Goal: Information Seeking & Learning: Learn about a topic

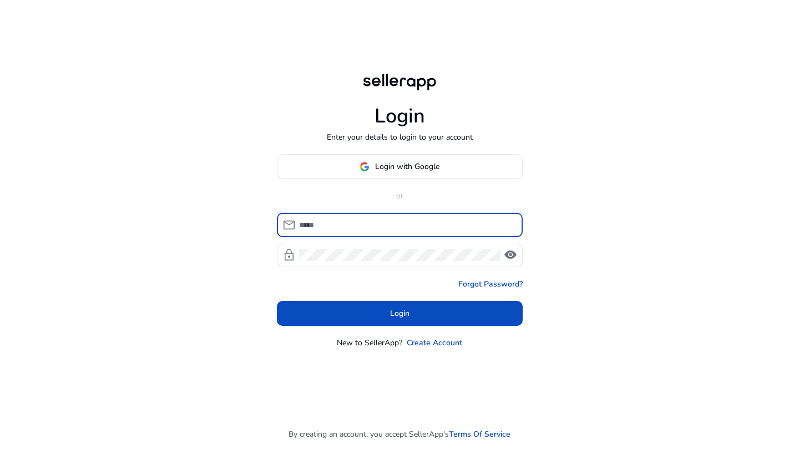
click at [308, 233] on div at bounding box center [406, 225] width 215 height 24
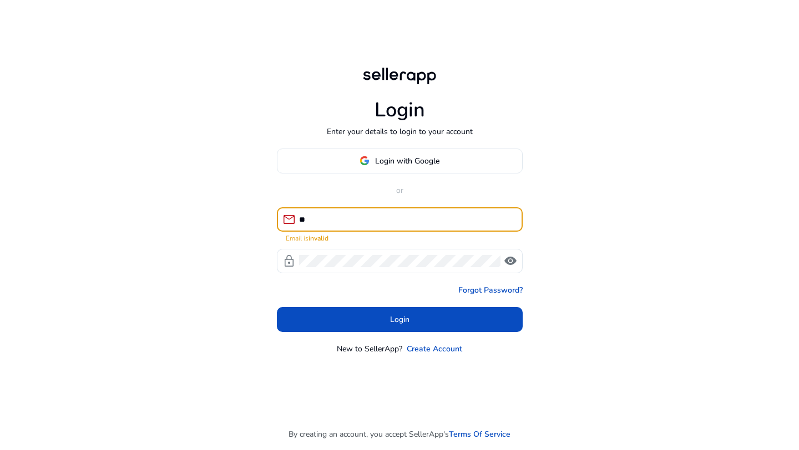
type input "*"
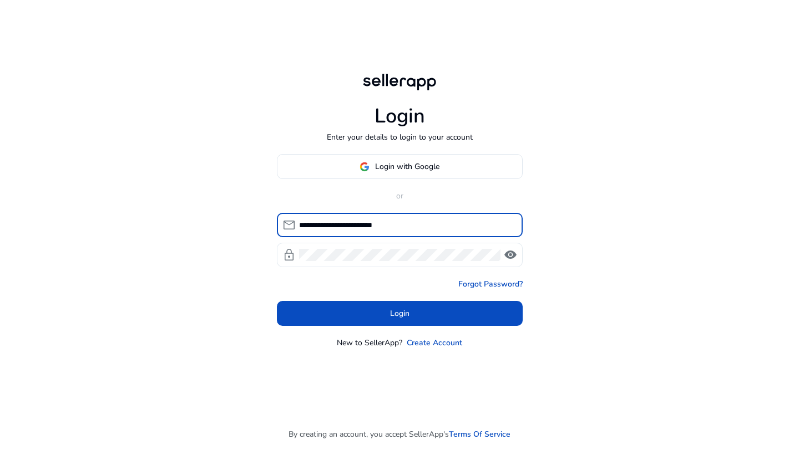
type input "**********"
click at [347, 247] on div at bounding box center [399, 255] width 201 height 24
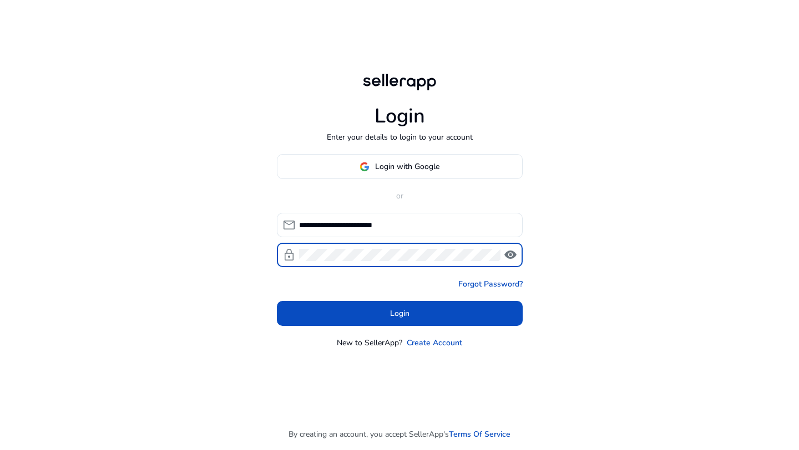
click button "Login" at bounding box center [400, 313] width 246 height 25
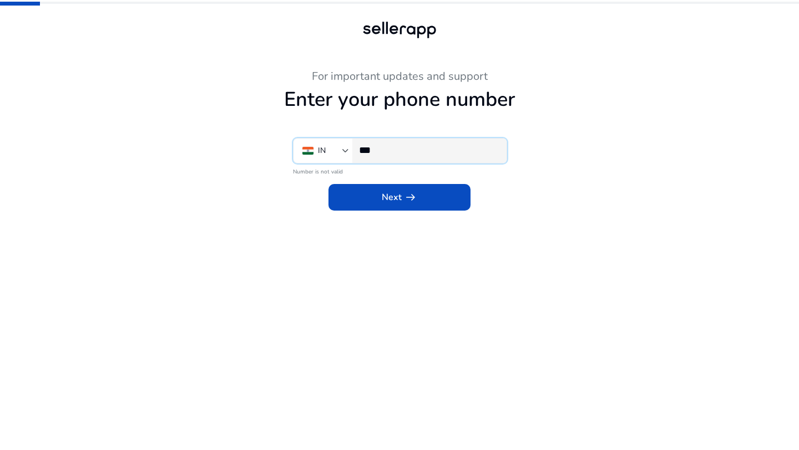
click at [389, 148] on input "***" at bounding box center [428, 150] width 139 height 12
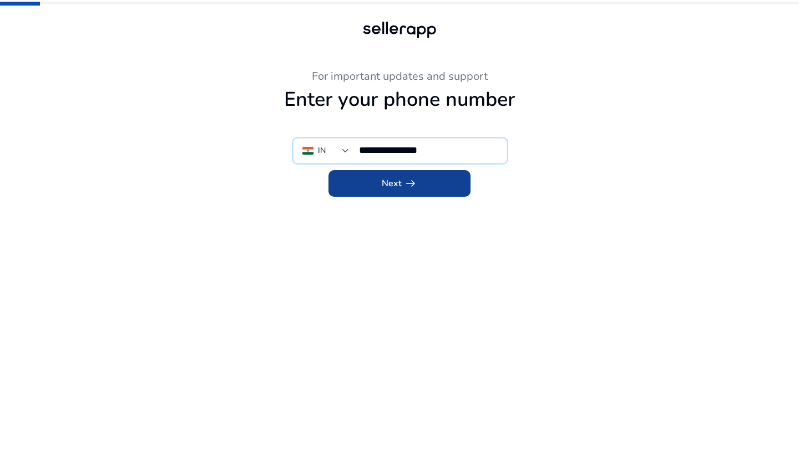
type input "**********"
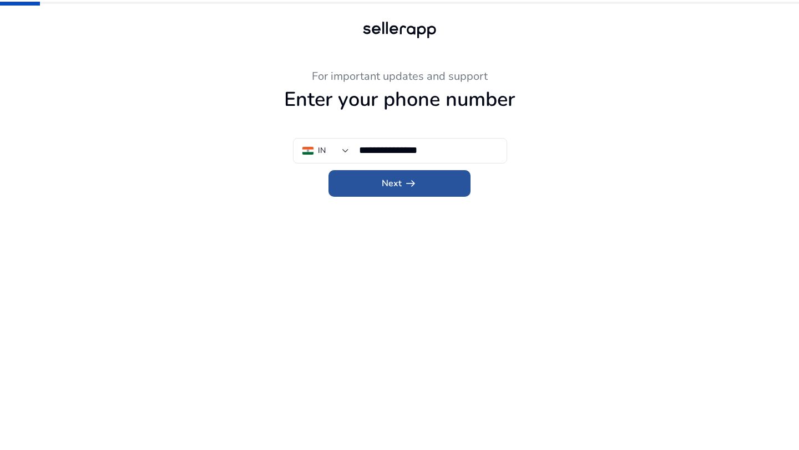
click at [398, 195] on span at bounding box center [399, 183] width 142 height 27
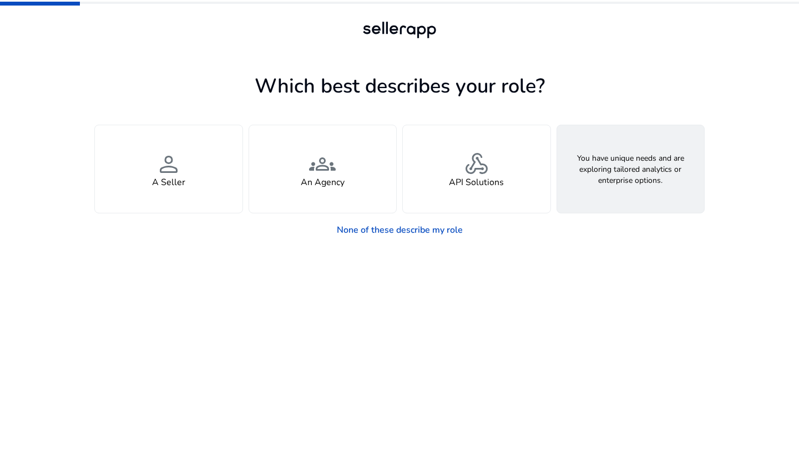
click at [604, 203] on div "feature_search Looking for Custom Solutions" at bounding box center [631, 169] width 148 height 88
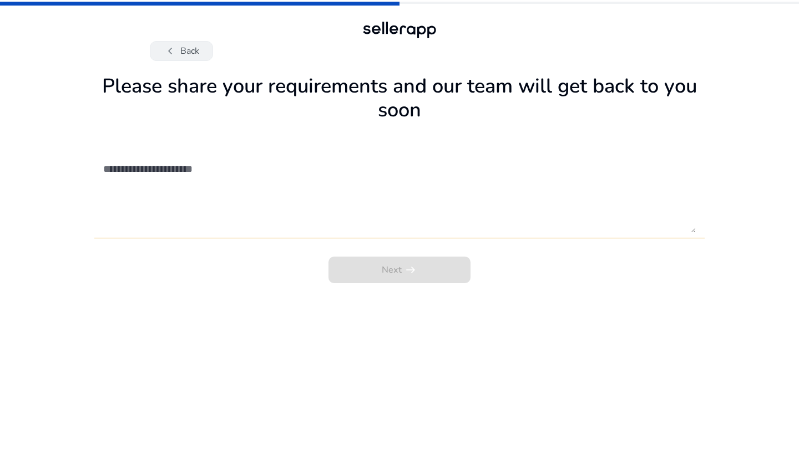
click at [161, 48] on button "chevron_left Back" at bounding box center [181, 51] width 63 height 20
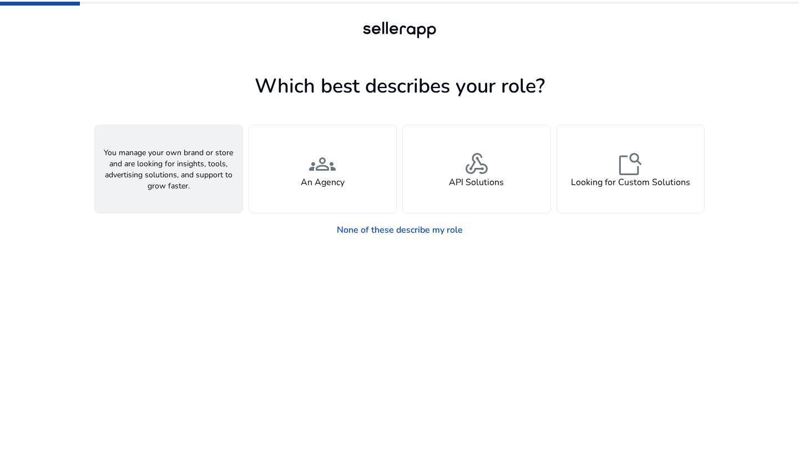
click at [184, 190] on div "person A Seller" at bounding box center [169, 169] width 148 height 88
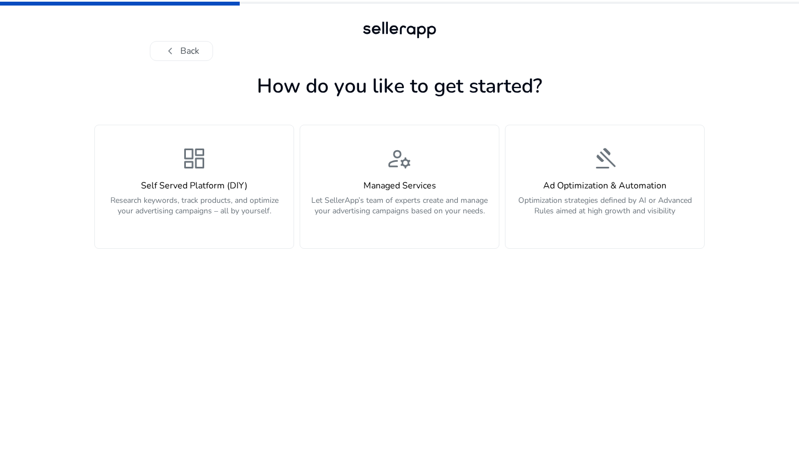
click at [184, 190] on h4 "Self Served Platform (DIY)" at bounding box center [194, 186] width 185 height 11
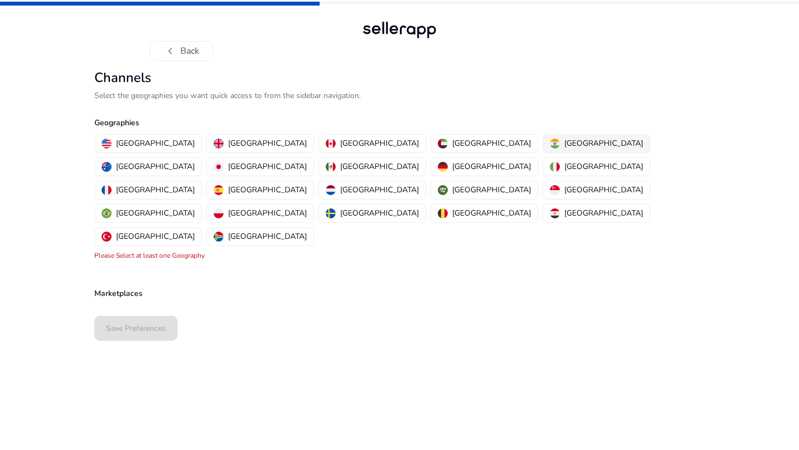
click at [564, 148] on p "[GEOGRAPHIC_DATA]" at bounding box center [603, 144] width 79 height 12
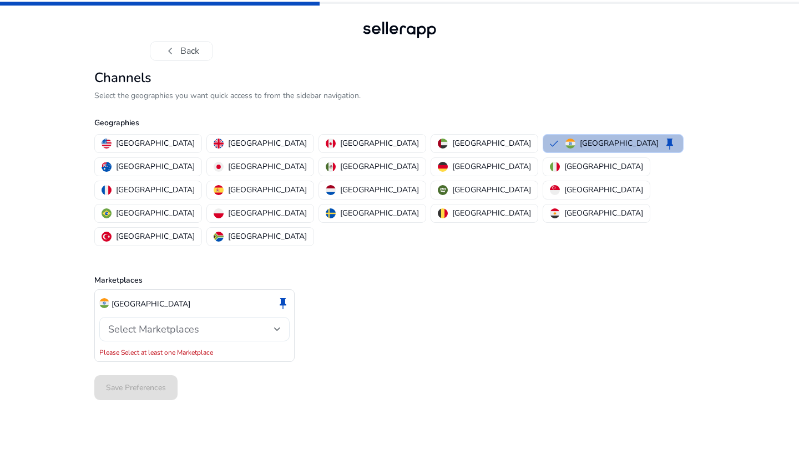
click at [211, 323] on div "Select Marketplaces" at bounding box center [191, 329] width 166 height 12
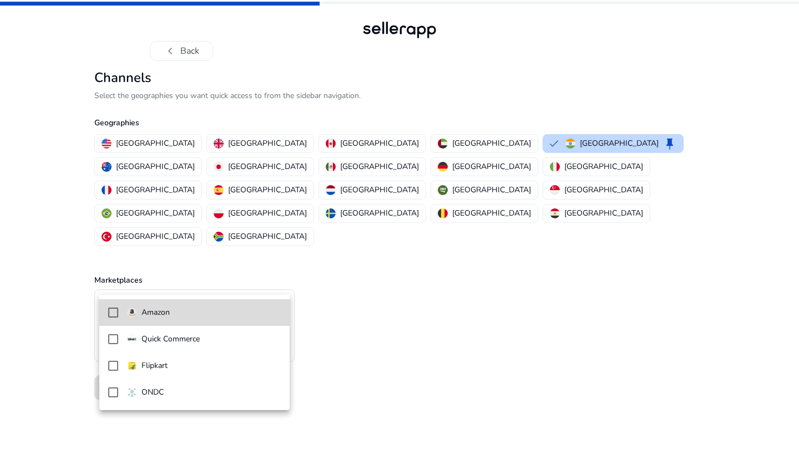
click at [111, 316] on mat-pseudo-checkbox at bounding box center [113, 313] width 10 height 10
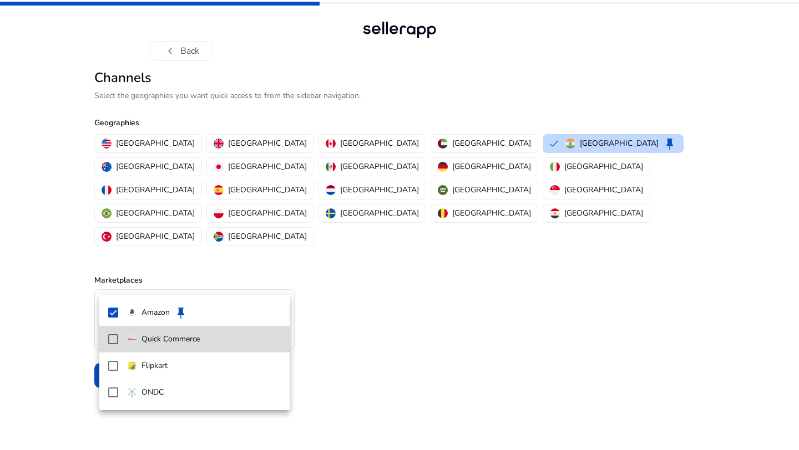
click at [110, 342] on mat-pseudo-checkbox at bounding box center [113, 340] width 10 height 10
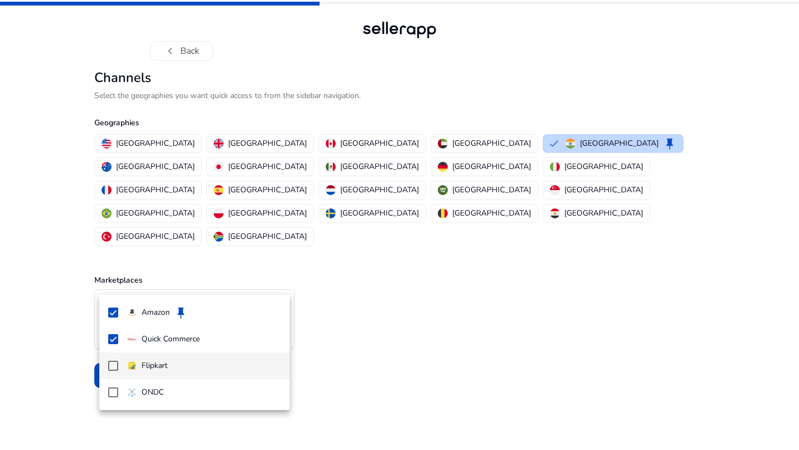
click at [113, 369] on mat-pseudo-checkbox at bounding box center [113, 366] width 10 height 10
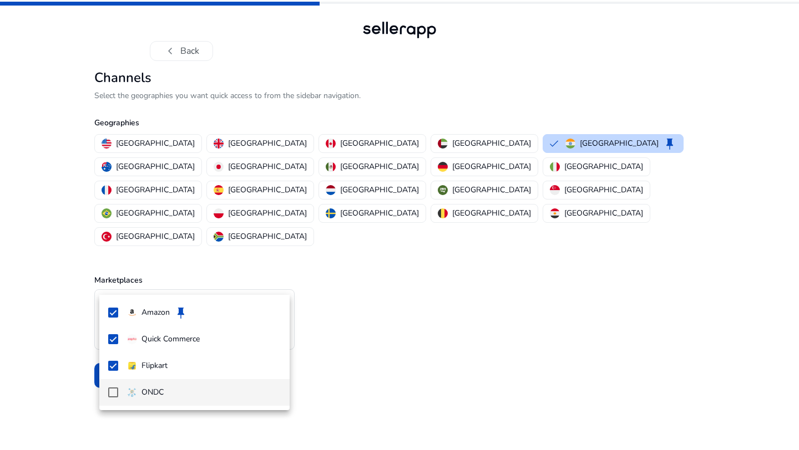
click at [112, 394] on mat-pseudo-checkbox at bounding box center [113, 393] width 10 height 10
click at [379, 323] on div at bounding box center [399, 225] width 799 height 450
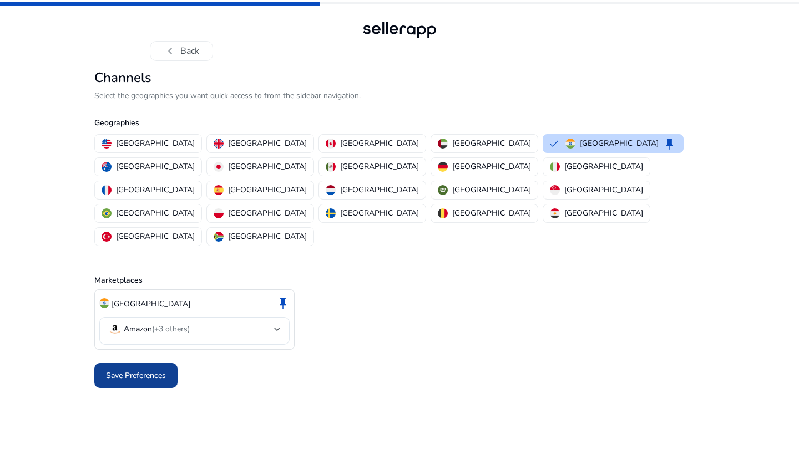
click at [155, 370] on span "Save Preferences" at bounding box center [136, 376] width 60 height 12
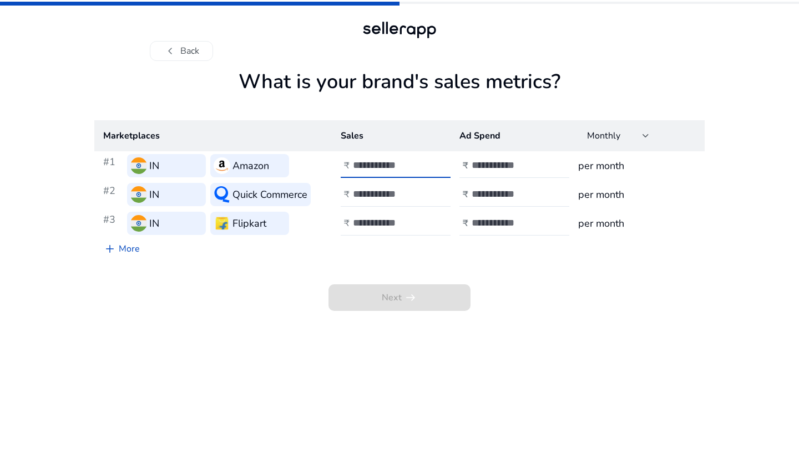
click at [379, 160] on input "number" at bounding box center [390, 165] width 75 height 12
click at [423, 162] on input "*" at bounding box center [390, 165] width 75 height 12
type input "*"
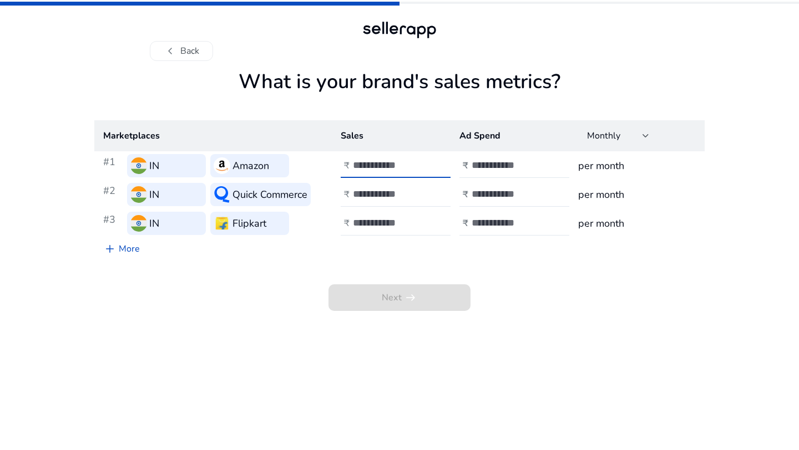
click at [423, 162] on input "*" at bounding box center [390, 165] width 75 height 12
type input "***"
click at [501, 163] on input "number" at bounding box center [509, 165] width 75 height 12
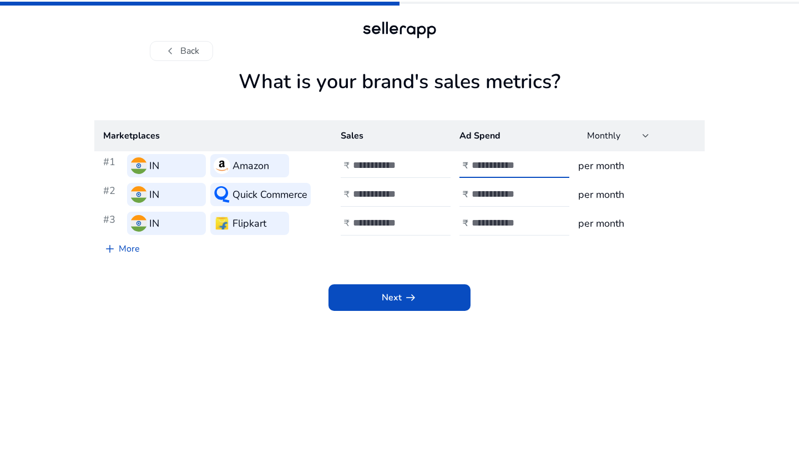
type input "****"
click at [591, 164] on h3 "per month" at bounding box center [637, 166] width 118 height 16
click at [595, 166] on h3 "per month" at bounding box center [637, 166] width 118 height 16
click at [588, 163] on h3 "per month" at bounding box center [637, 166] width 118 height 16
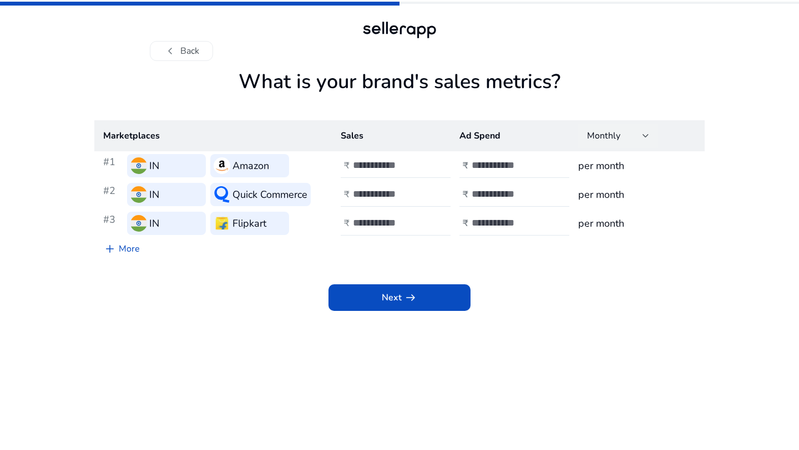
click at [644, 131] on div at bounding box center [645, 135] width 7 height 13
click at [554, 260] on div at bounding box center [399, 225] width 799 height 450
click at [389, 171] on input "***" at bounding box center [390, 165] width 75 height 12
type input "*"
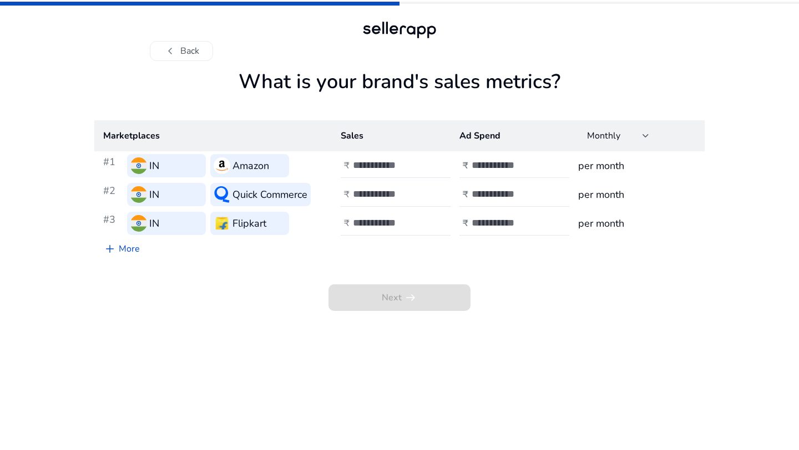
click at [463, 165] on h4 "₹" at bounding box center [466, 166] width 6 height 11
type input "*"
click at [113, 249] on span "add" at bounding box center [109, 248] width 13 height 13
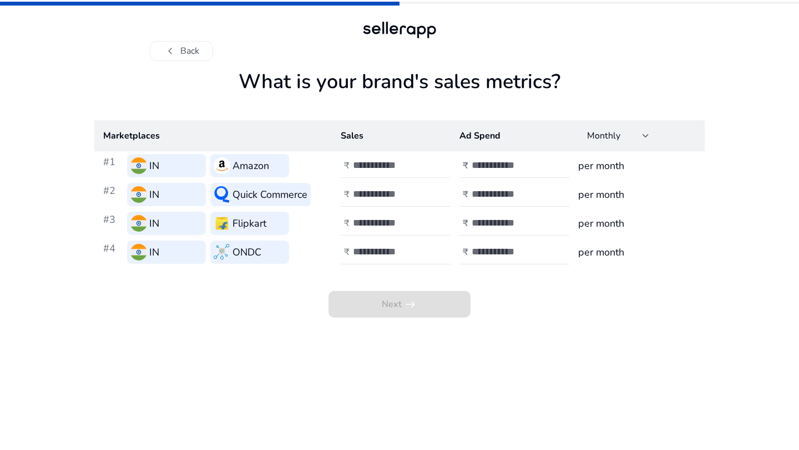
click at [360, 170] on input "number" at bounding box center [390, 165] width 75 height 12
type input "***"
click at [494, 163] on input "number" at bounding box center [509, 165] width 75 height 12
type input "*"
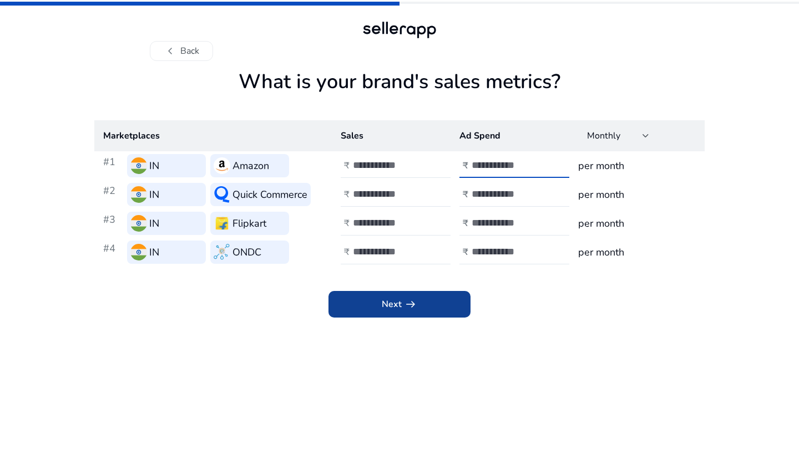
type input "*****"
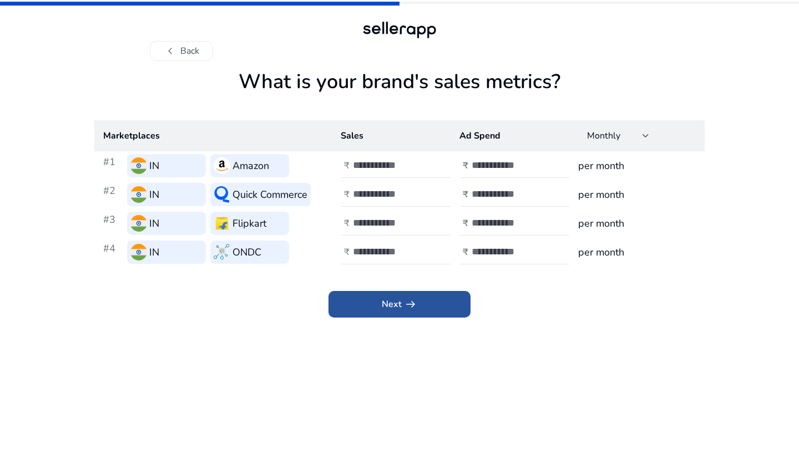
click at [450, 315] on span at bounding box center [399, 304] width 142 height 27
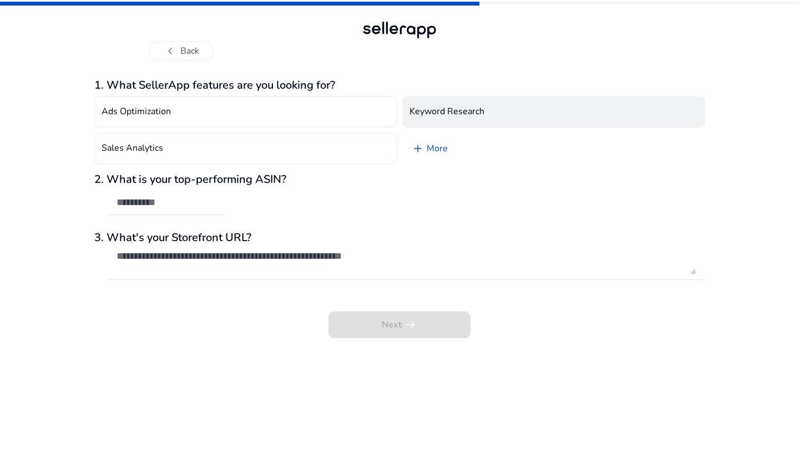
click at [434, 112] on h4 "Keyword Research" at bounding box center [446, 112] width 75 height 11
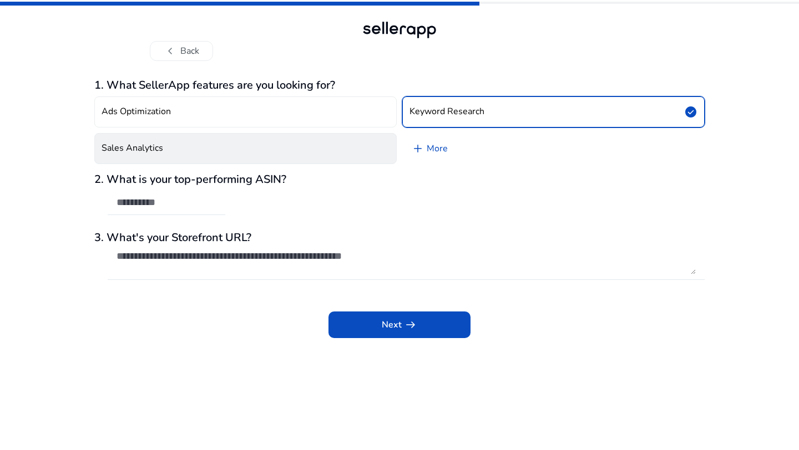
click at [368, 148] on button "Sales Analytics" at bounding box center [245, 148] width 302 height 31
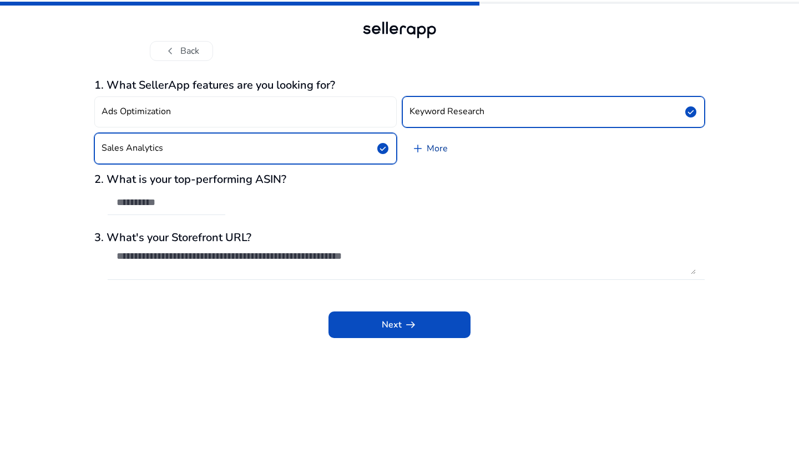
click at [427, 155] on link "add More" at bounding box center [429, 148] width 54 height 31
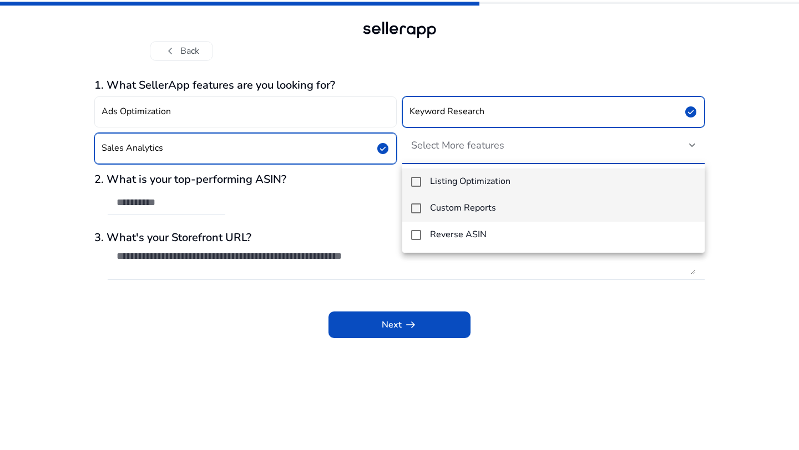
click at [415, 210] on mat-pseudo-checkbox at bounding box center [416, 209] width 10 height 10
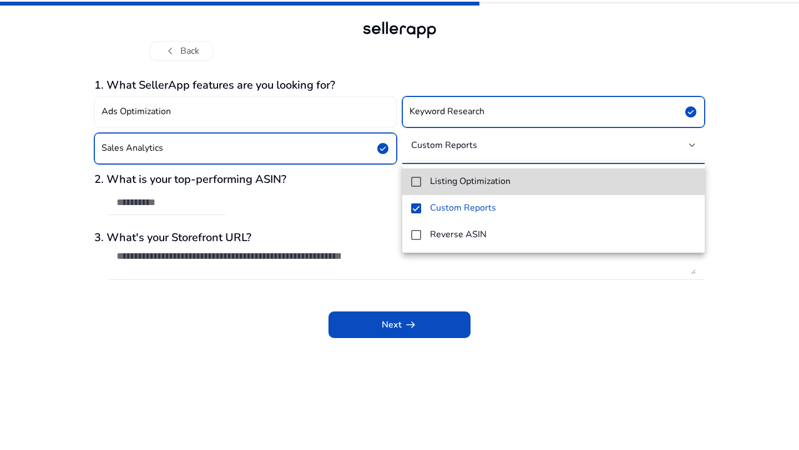
click at [412, 179] on mat-pseudo-checkbox at bounding box center [416, 182] width 10 height 10
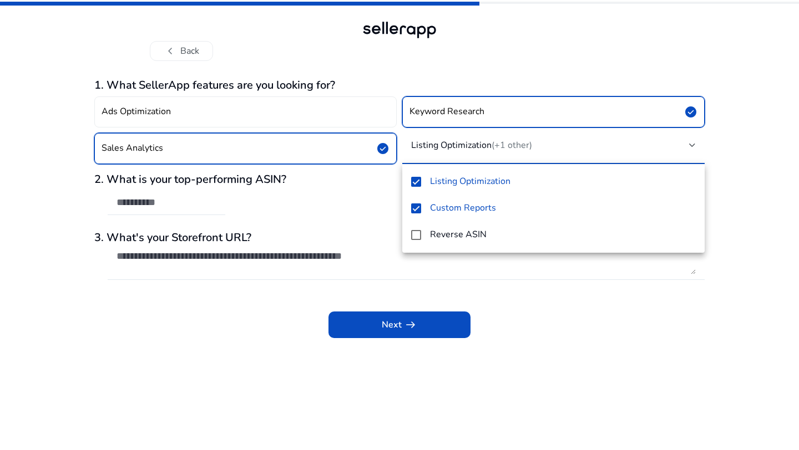
click at [313, 209] on div at bounding box center [399, 225] width 799 height 450
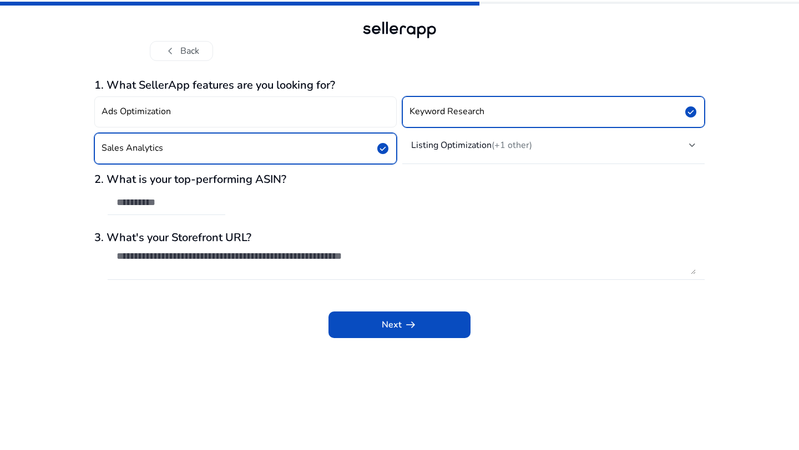
click at [227, 206] on div "2. What is your top-performing ASIN?" at bounding box center [399, 200] width 610 height 54
click at [353, 317] on span at bounding box center [399, 325] width 142 height 27
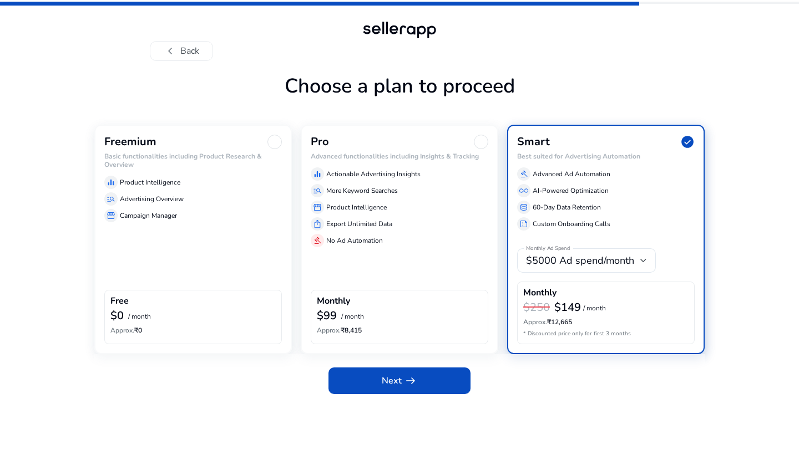
click at [148, 259] on div "Freemium Basic functionalities including Product Research & Overview equalizer …" at bounding box center [193, 239] width 198 height 229
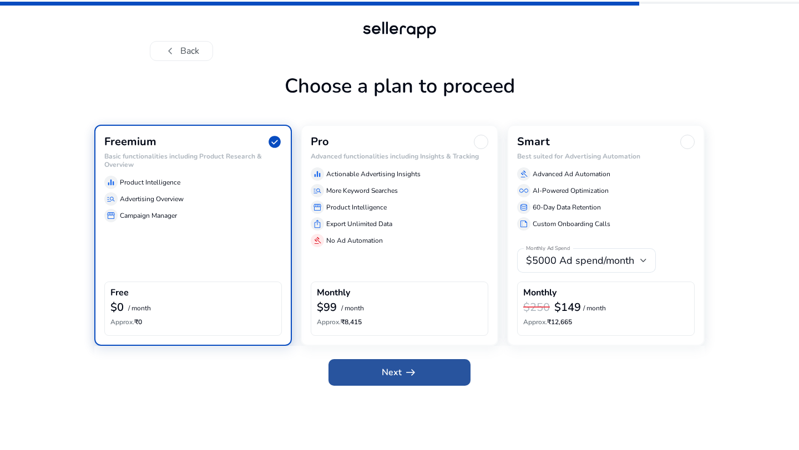
click at [381, 370] on span at bounding box center [399, 373] width 142 height 27
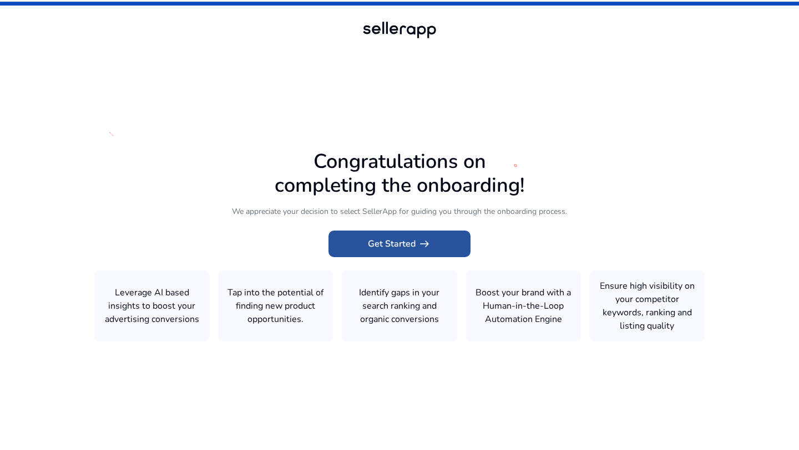
click at [370, 243] on span "Get Started arrow_right_alt" at bounding box center [399, 243] width 63 height 13
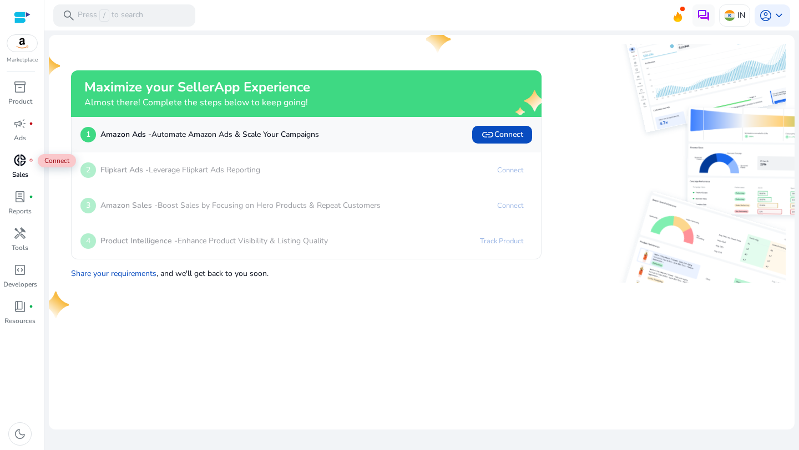
click at [14, 165] on span "donut_small" at bounding box center [19, 160] width 13 height 13
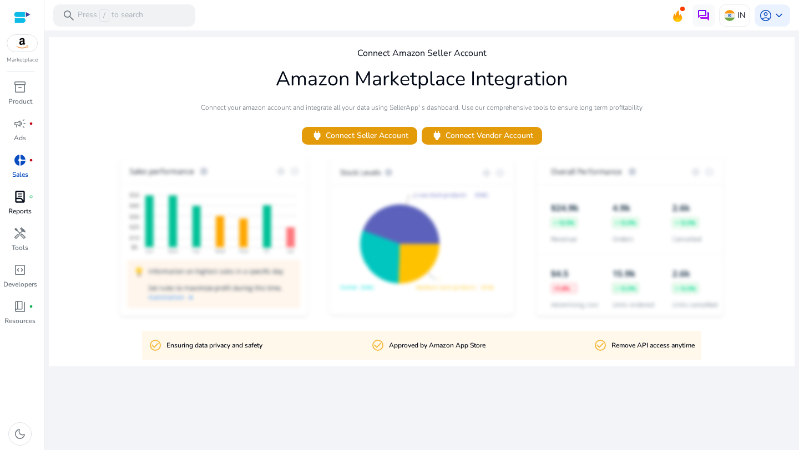
click at [25, 212] on p "Reports" at bounding box center [19, 211] width 23 height 10
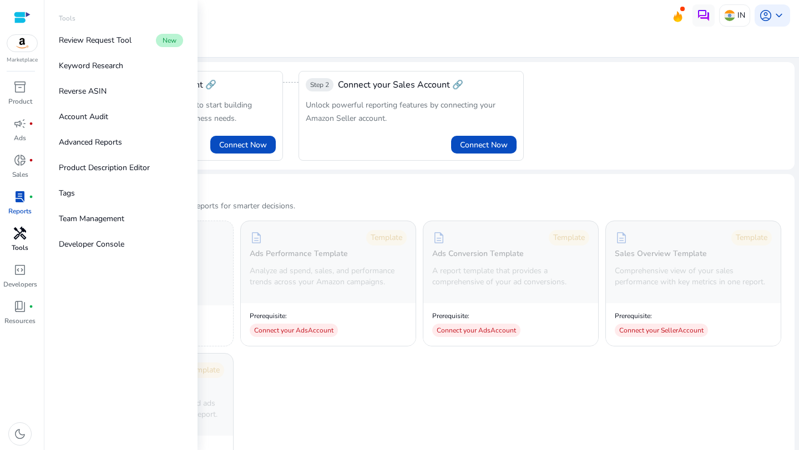
click at [33, 249] on link "handyman Tools" at bounding box center [20, 243] width 40 height 37
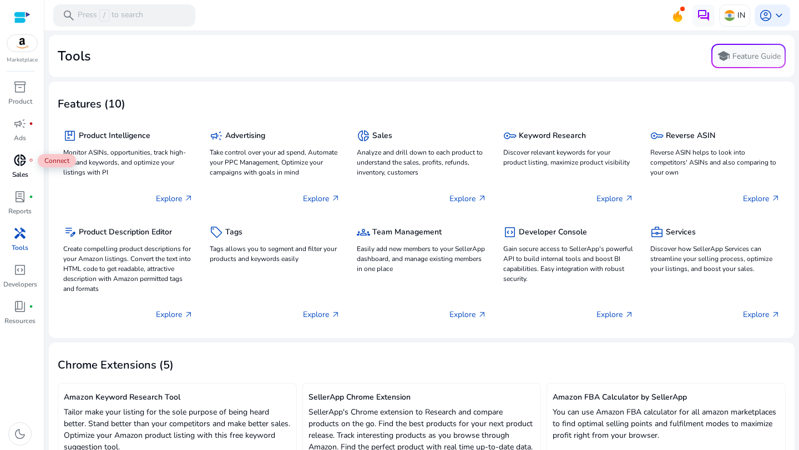
click at [17, 160] on span "donut_small" at bounding box center [19, 160] width 13 height 13
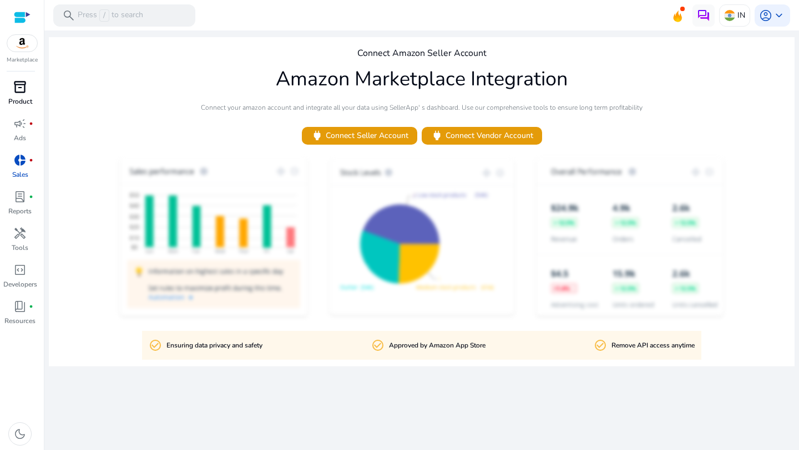
click at [8, 97] on p "Product" at bounding box center [20, 102] width 24 height 10
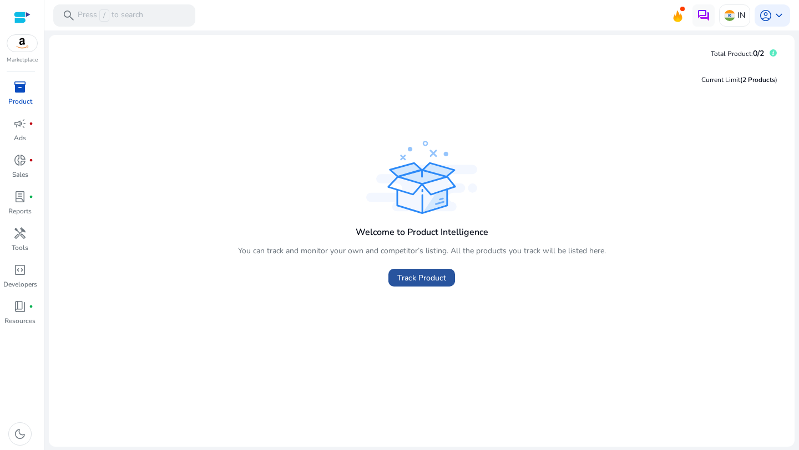
click at [412, 280] on span "Track Product" at bounding box center [421, 278] width 49 height 12
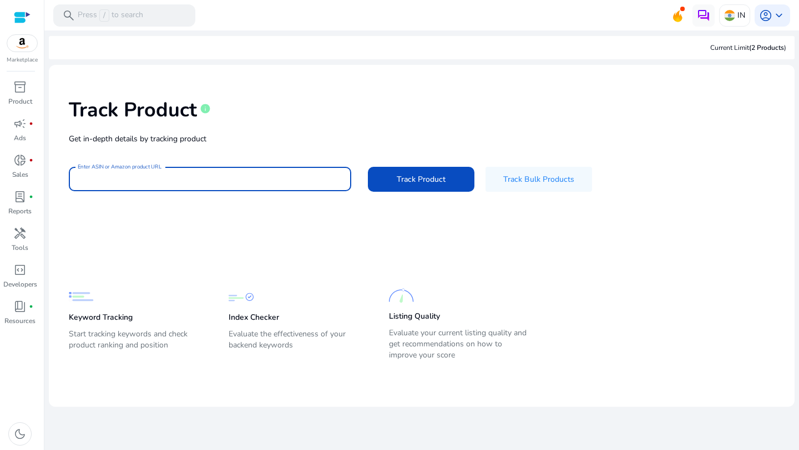
click at [214, 175] on input "Enter ASIN or Amazon product URL" at bounding box center [210, 179] width 265 height 12
click at [22, 158] on span "donut_small" at bounding box center [19, 160] width 13 height 13
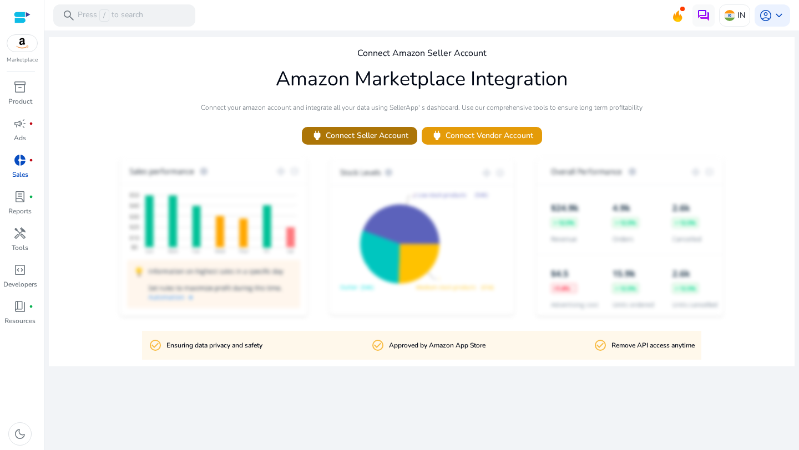
click at [379, 135] on span "power Connect Seller Account" at bounding box center [360, 135] width 98 height 13
click at [17, 99] on p "Product" at bounding box center [20, 102] width 24 height 10
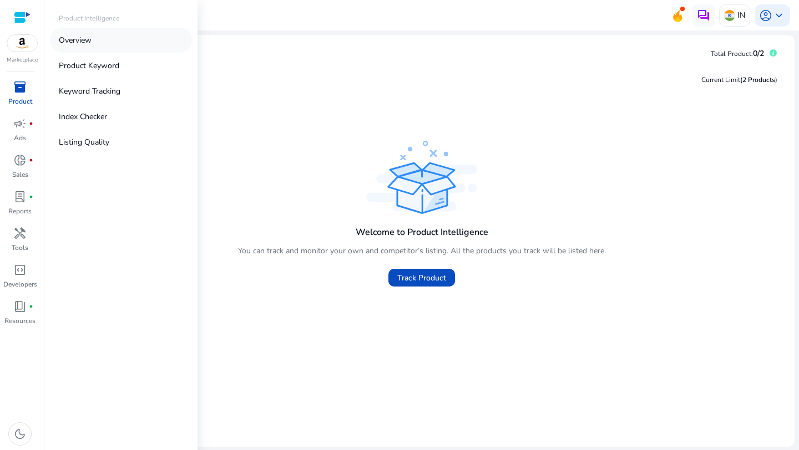
click at [63, 43] on p "Overview" at bounding box center [75, 40] width 33 height 12
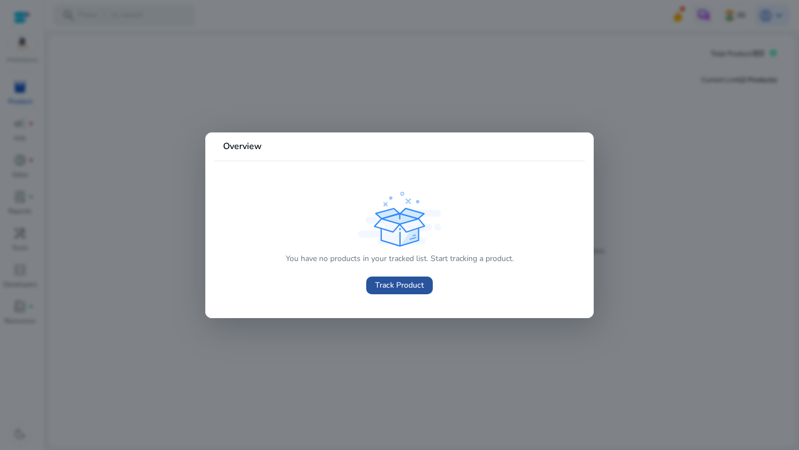
click at [388, 291] on span "Track Product" at bounding box center [399, 286] width 49 height 12
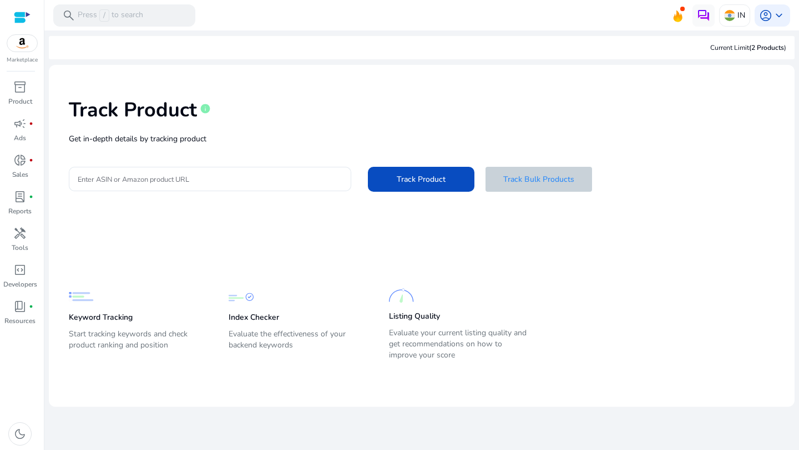
click at [537, 184] on span "Track Bulk Products" at bounding box center [538, 180] width 71 height 12
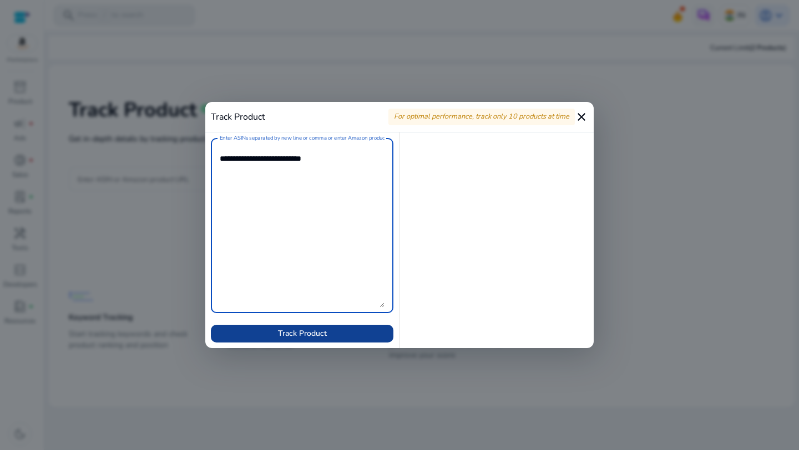
type textarea "**********"
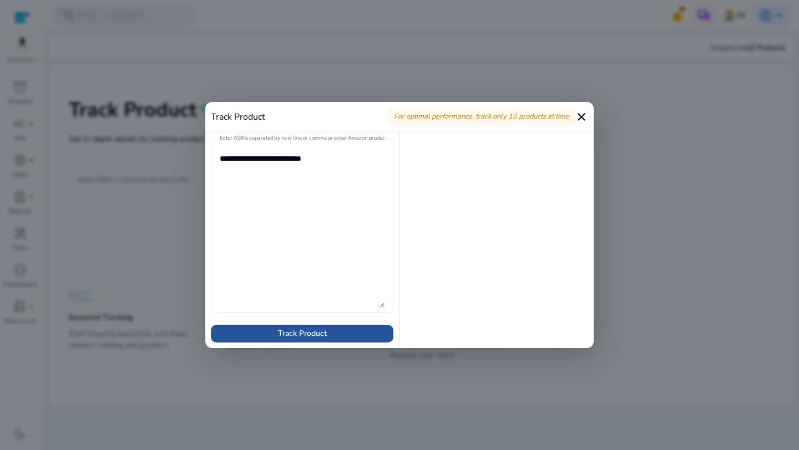
click at [297, 326] on span at bounding box center [302, 334] width 183 height 27
click at [327, 335] on span at bounding box center [302, 334] width 183 height 27
click at [579, 120] on mat-icon "close" at bounding box center [581, 116] width 13 height 13
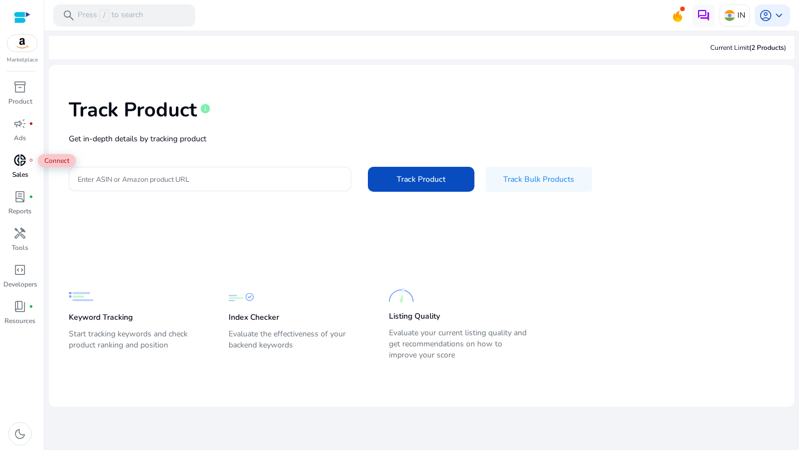
click at [11, 166] on div "donut_small fiber_manual_record" at bounding box center [19, 160] width 31 height 18
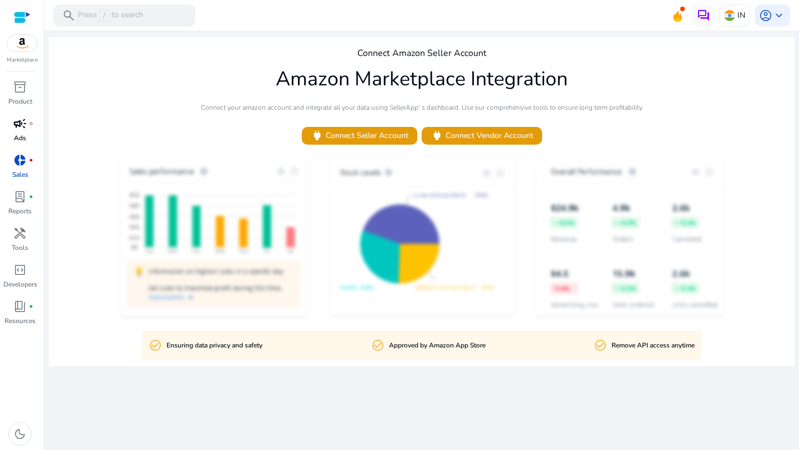
click at [10, 141] on link "campaign fiber_manual_record Ads" at bounding box center [20, 133] width 40 height 37
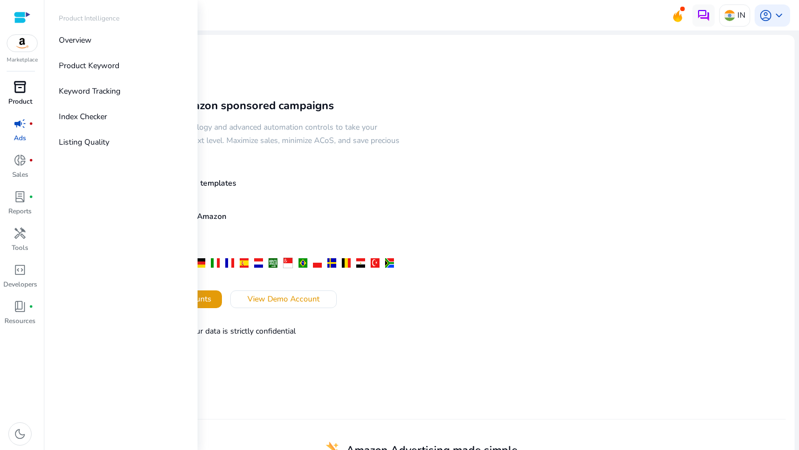
click at [15, 98] on p "Product" at bounding box center [20, 102] width 24 height 10
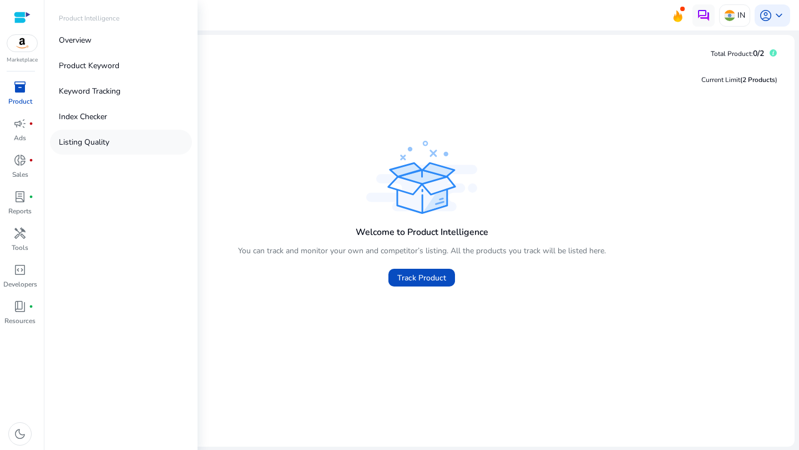
click at [93, 144] on p "Listing Quality" at bounding box center [84, 142] width 50 height 12
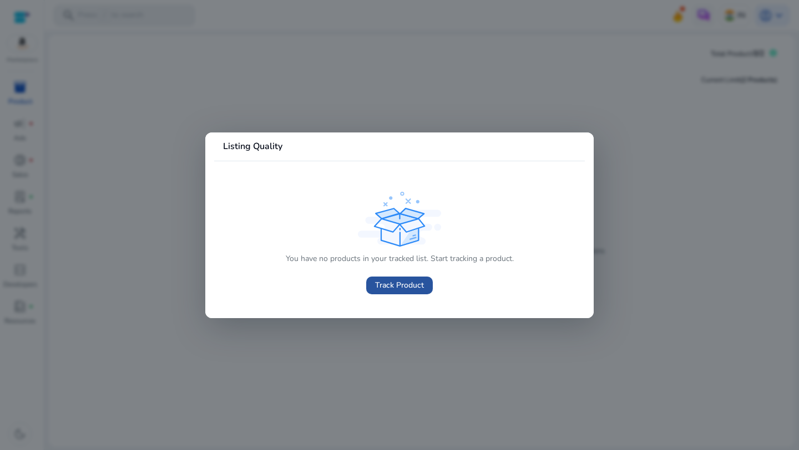
click at [392, 285] on span "Track Product" at bounding box center [399, 286] width 49 height 12
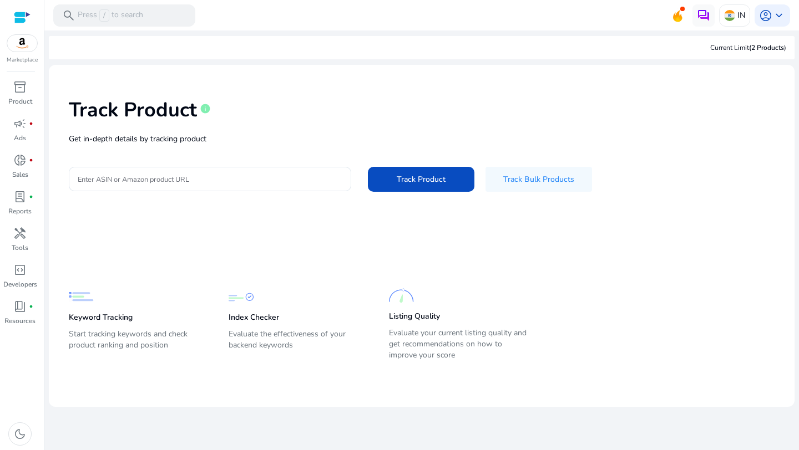
click at [21, 48] on img at bounding box center [22, 43] width 30 height 17
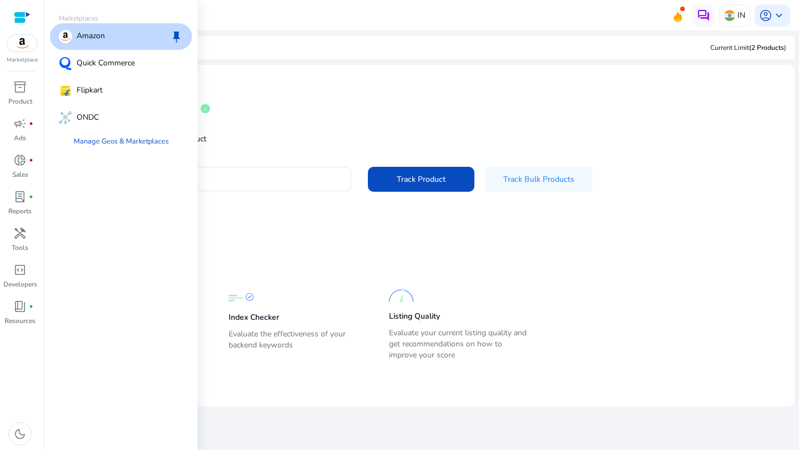
click at [91, 34] on p "Amazon" at bounding box center [91, 36] width 28 height 13
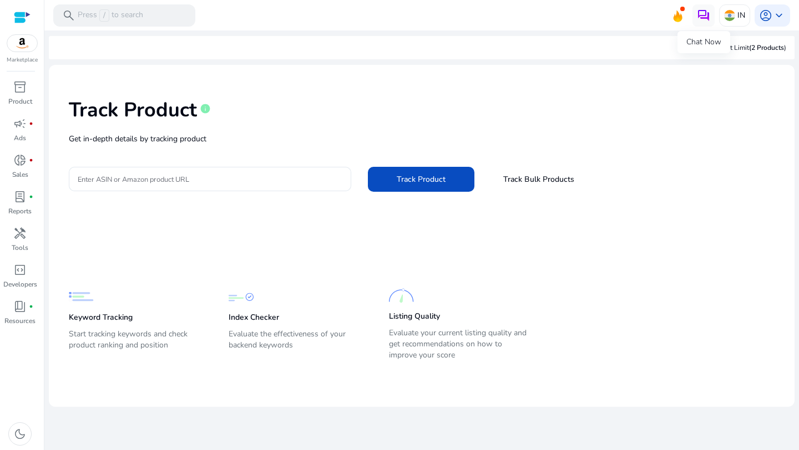
click at [712, 41] on div "Chat Now" at bounding box center [703, 42] width 53 height 22
click at [747, 47] on div "Current Limit (2 Products )" at bounding box center [748, 48] width 76 height 10
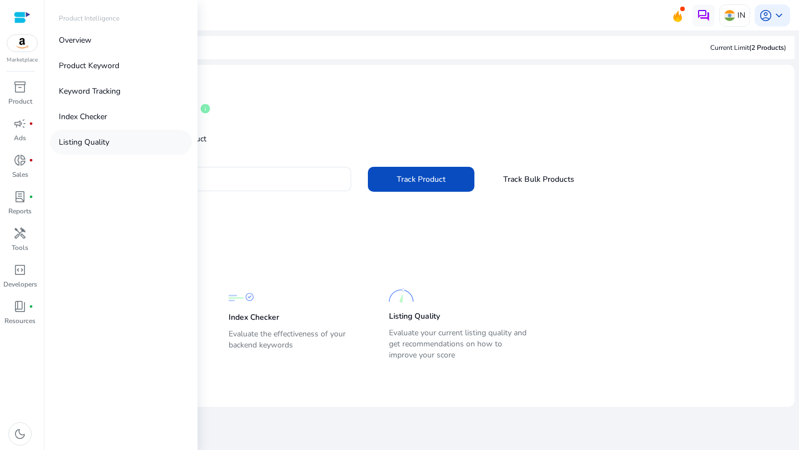
click at [102, 144] on p "Listing Quality" at bounding box center [84, 142] width 50 height 12
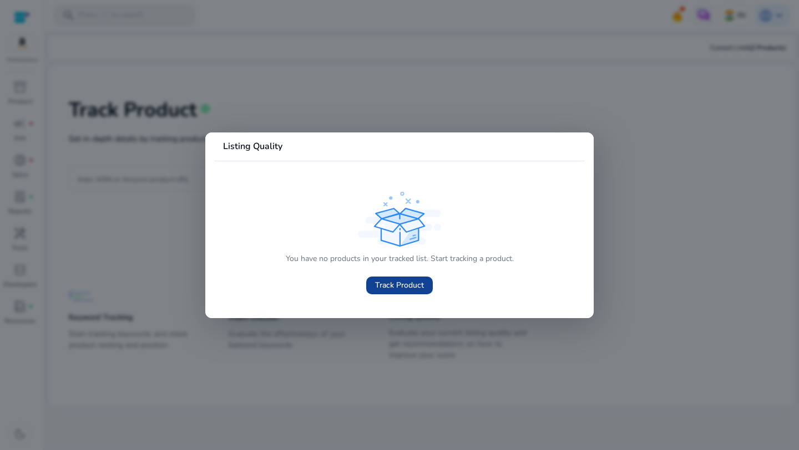
click at [382, 285] on span "Track Product" at bounding box center [399, 286] width 49 height 12
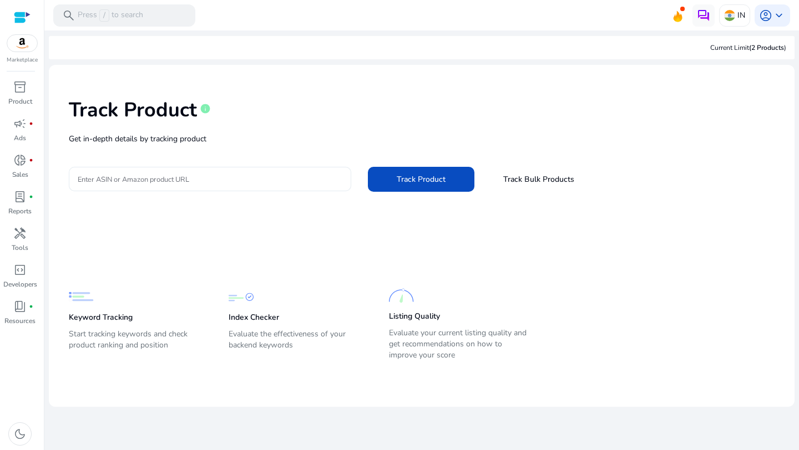
click at [210, 179] on input "Enter ASIN or Amazon product URL" at bounding box center [210, 179] width 265 height 12
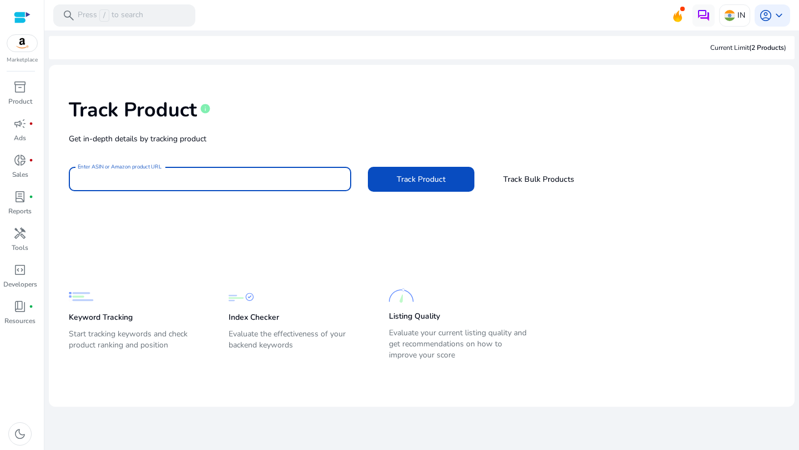
paste input "**********"
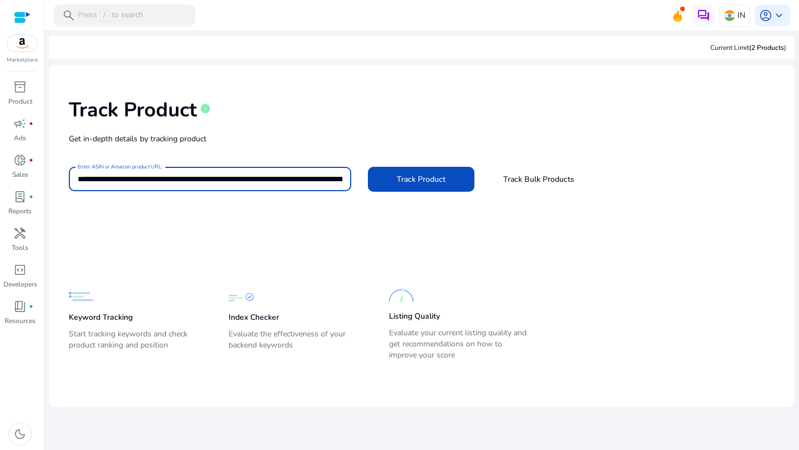
scroll to position [0, 2375]
type input "**********"
click at [438, 177] on span "Track Product" at bounding box center [421, 180] width 49 height 12
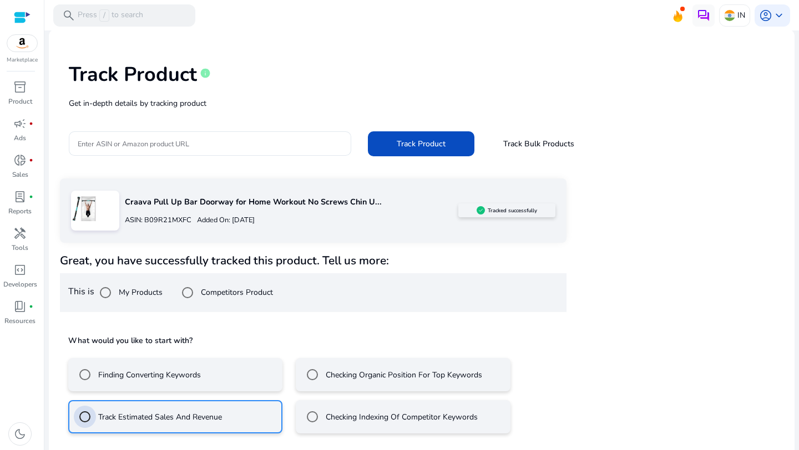
scroll to position [85, 0]
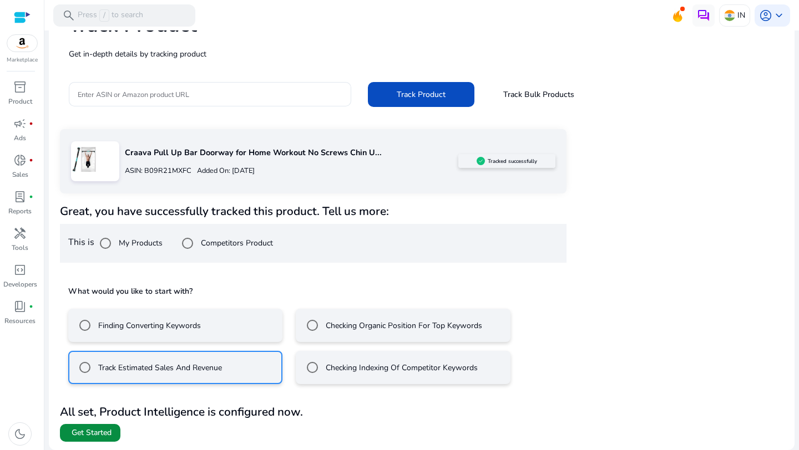
click at [85, 437] on span "Get Started" at bounding box center [92, 433] width 40 height 11
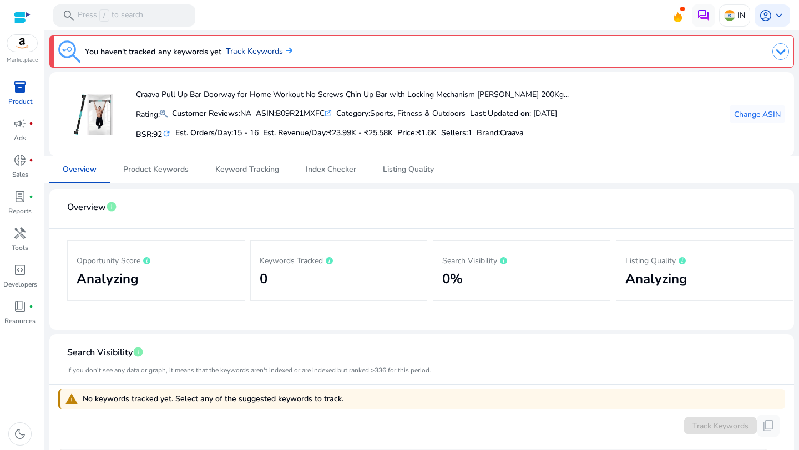
click at [244, 54] on link "Track Keywords" at bounding box center [259, 51] width 67 height 12
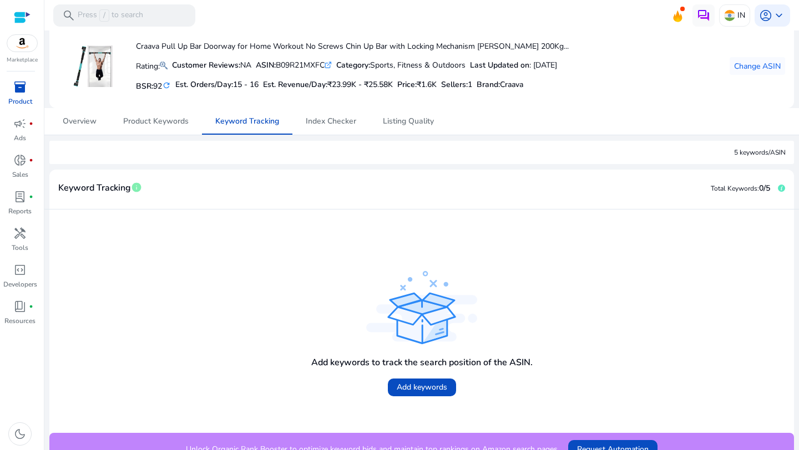
scroll to position [63, 0]
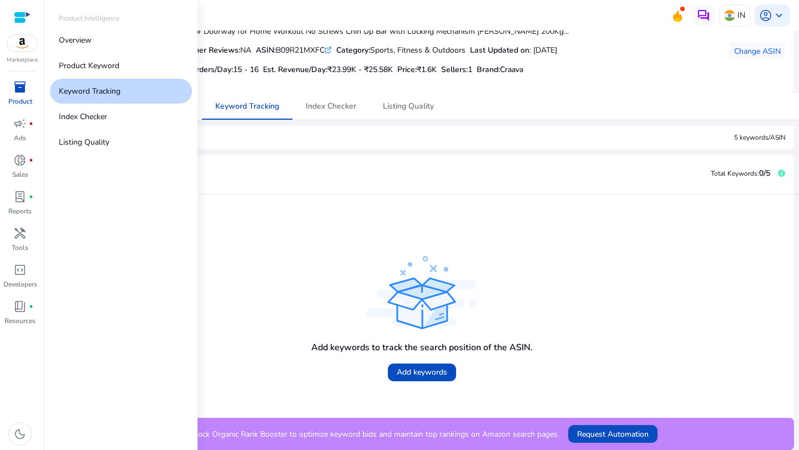
click at [21, 93] on span "inventory_2" at bounding box center [19, 86] width 13 height 13
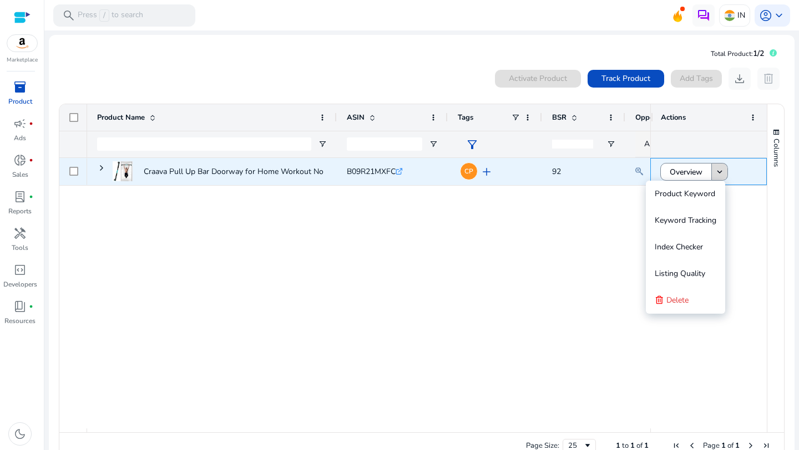
click at [712, 169] on span at bounding box center [720, 172] width 16 height 27
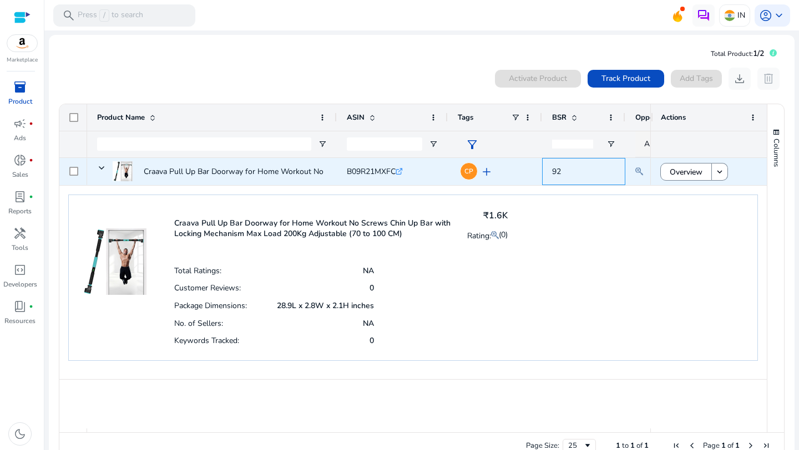
click at [561, 170] on span "92" at bounding box center [556, 171] width 9 height 11
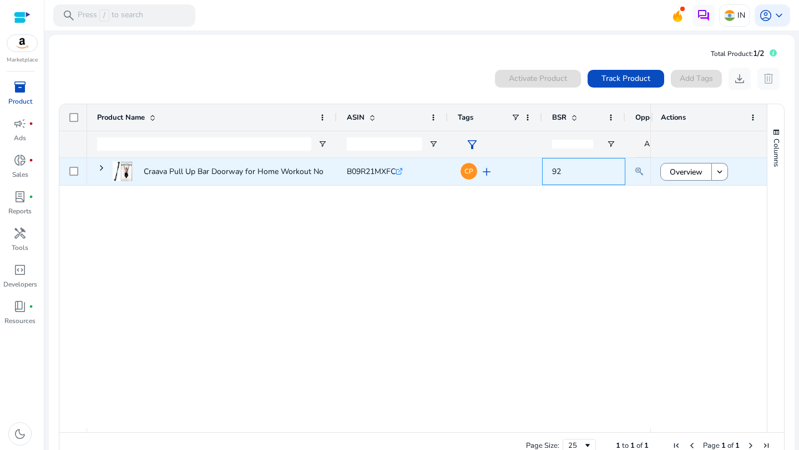
click at [565, 173] on span "92" at bounding box center [583, 171] width 63 height 23
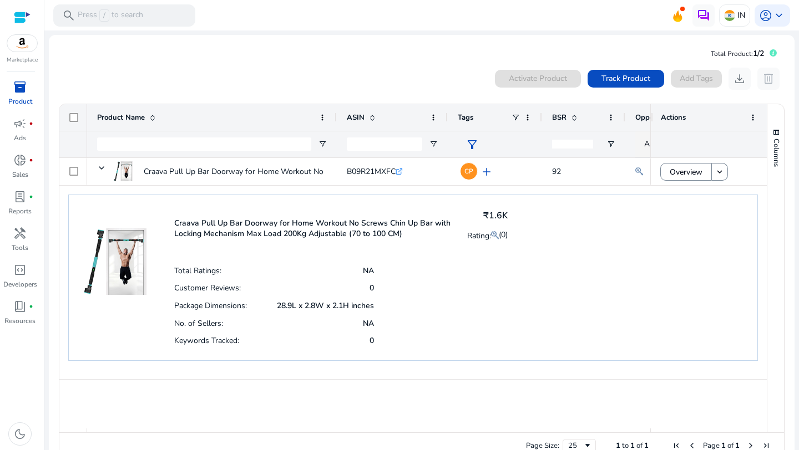
click at [16, 55] on div "Marketplace" at bounding box center [22, 32] width 44 height 64
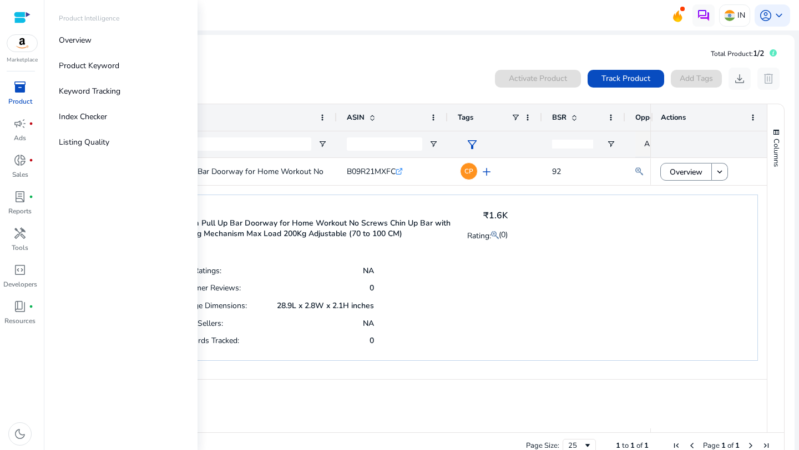
click at [17, 87] on span "inventory_2" at bounding box center [19, 86] width 13 height 13
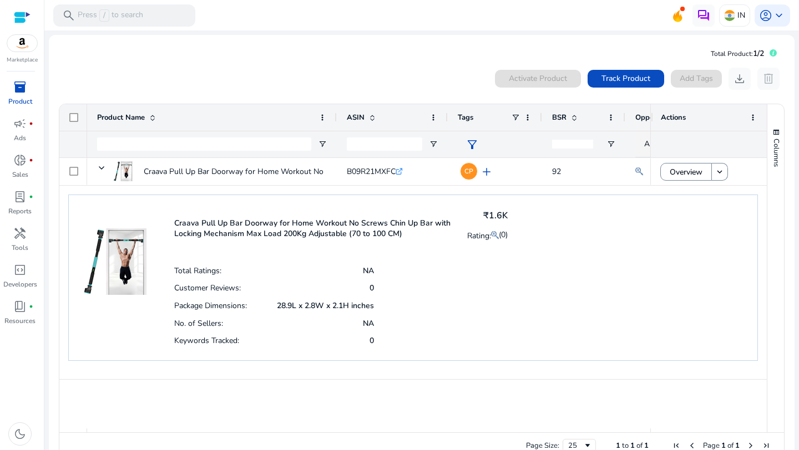
click at [26, 14] on div at bounding box center [22, 17] width 17 height 13
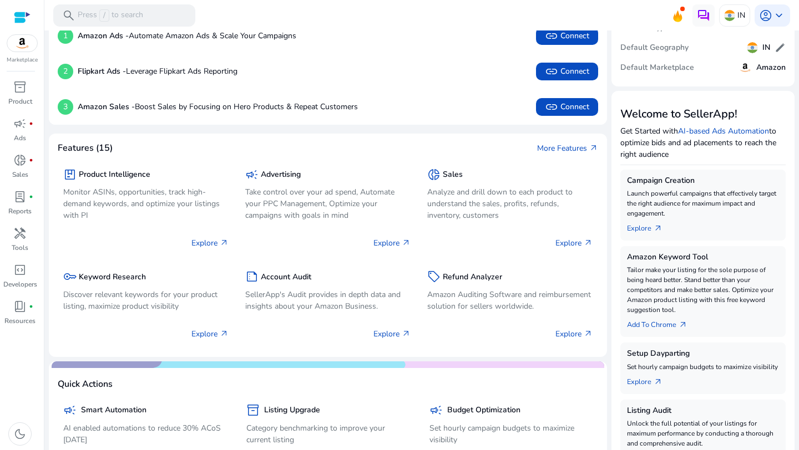
scroll to position [60, 0]
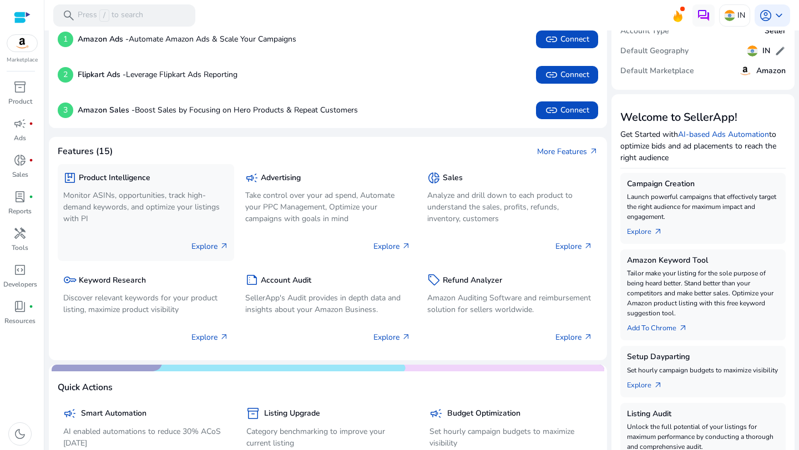
click at [128, 171] on div "package Product Intelligence" at bounding box center [145, 178] width 165 height 16
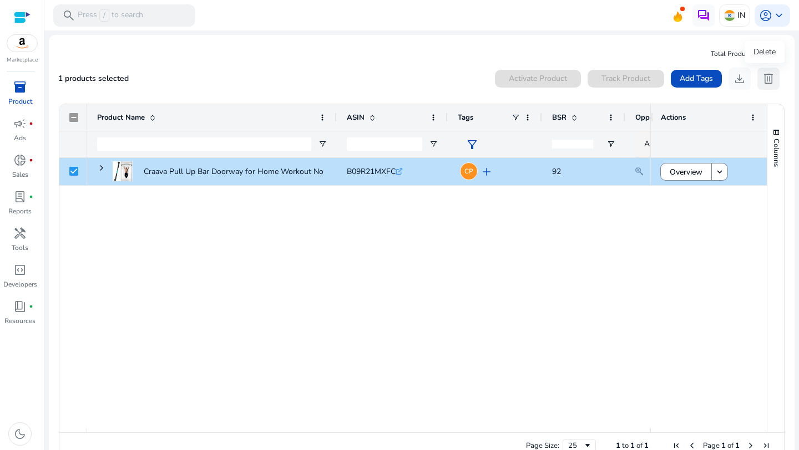
click at [762, 79] on span "delete" at bounding box center [768, 78] width 13 height 13
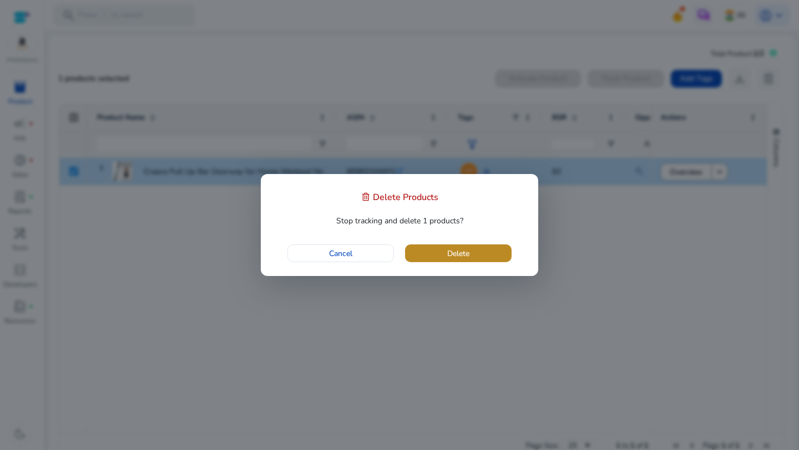
click at [479, 249] on span "button" at bounding box center [458, 253] width 107 height 27
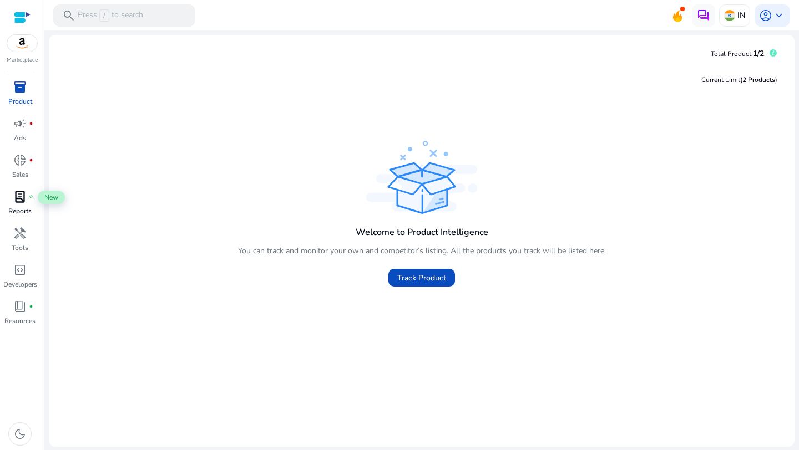
click at [21, 200] on span "lab_profile" at bounding box center [19, 196] width 13 height 13
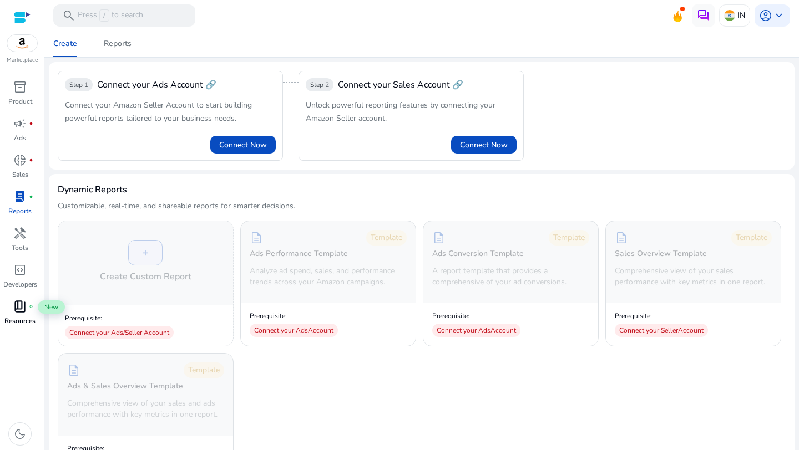
click at [26, 307] on span "book_4" at bounding box center [19, 306] width 13 height 13
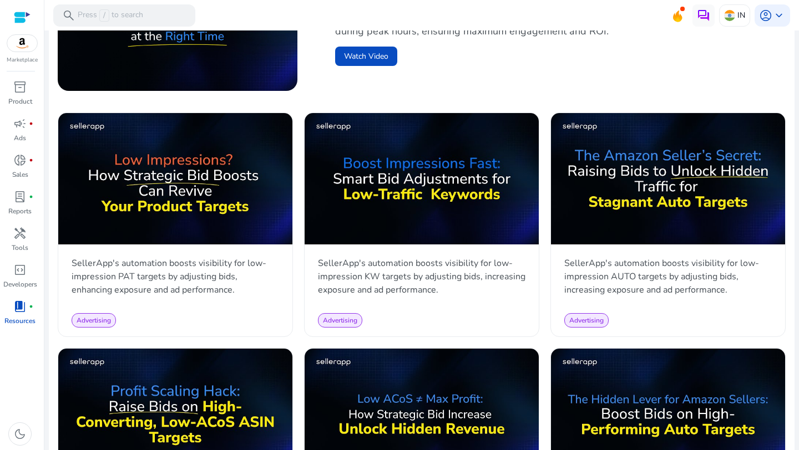
scroll to position [461, 0]
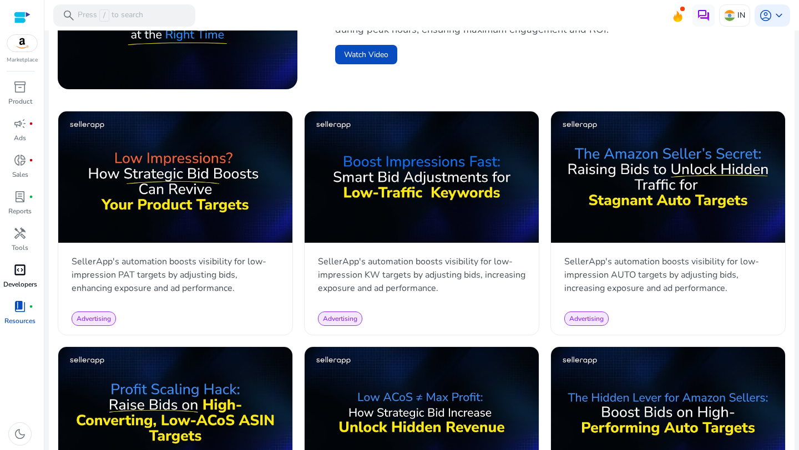
click at [18, 272] on span "code_blocks" at bounding box center [19, 270] width 13 height 13
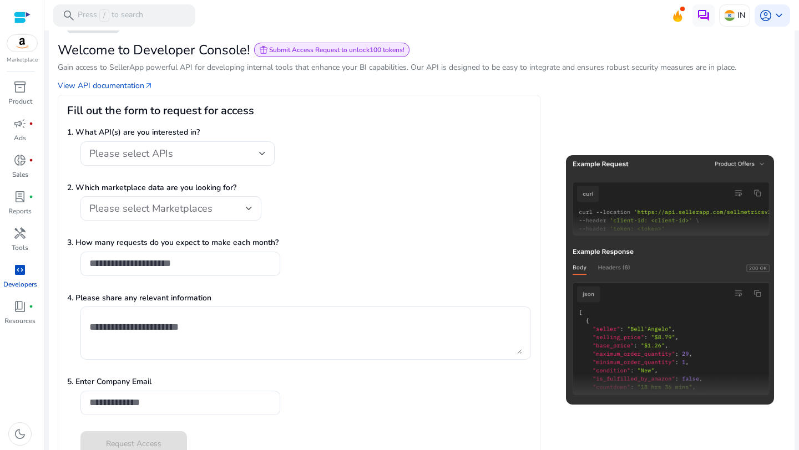
scroll to position [77, 0]
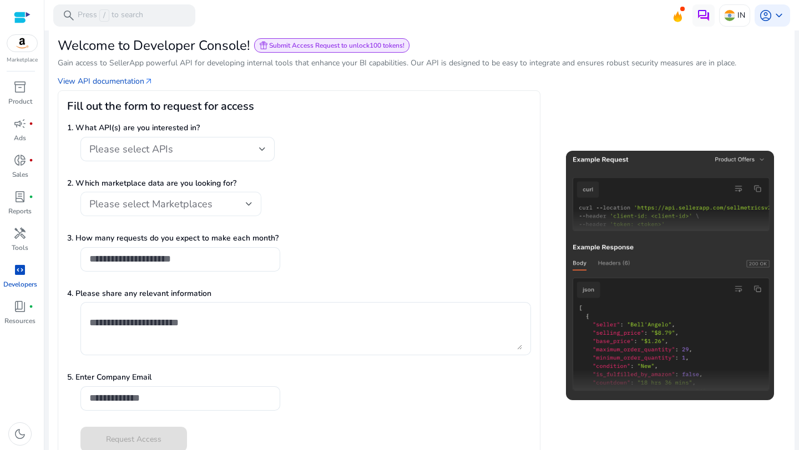
click at [146, 205] on span "Please select Marketplaces" at bounding box center [150, 204] width 123 height 13
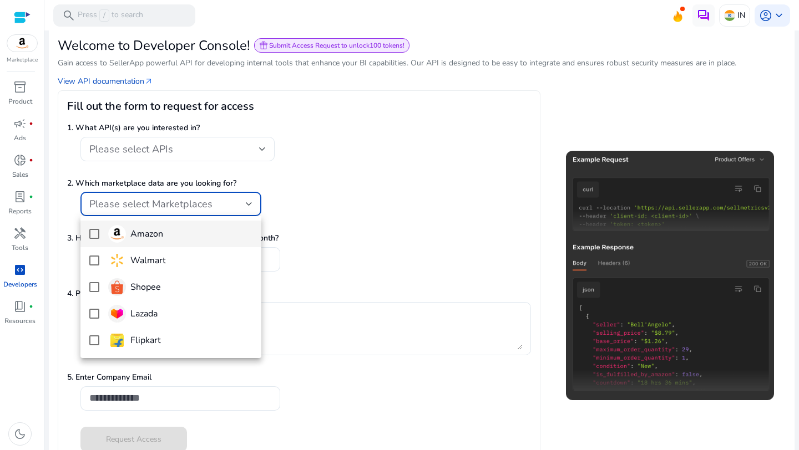
click at [354, 173] on div at bounding box center [399, 225] width 799 height 450
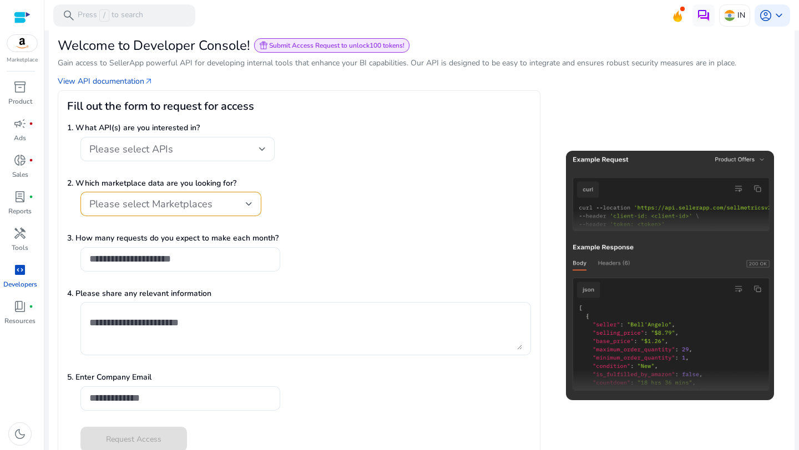
scroll to position [97, 0]
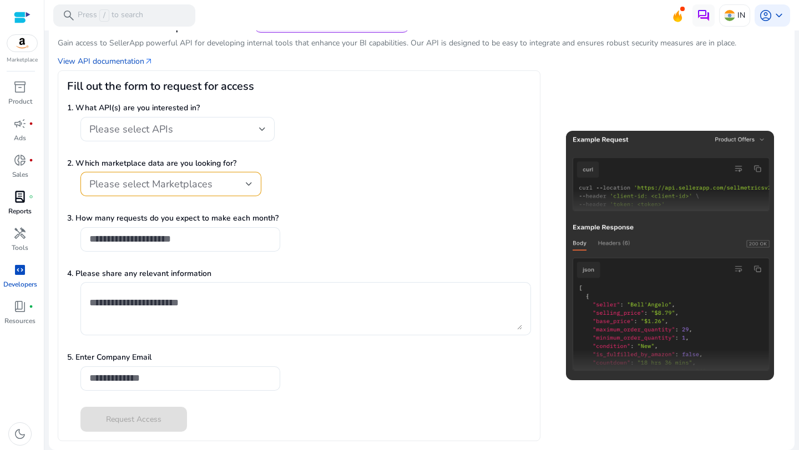
click at [24, 202] on span "lab_profile" at bounding box center [19, 196] width 13 height 13
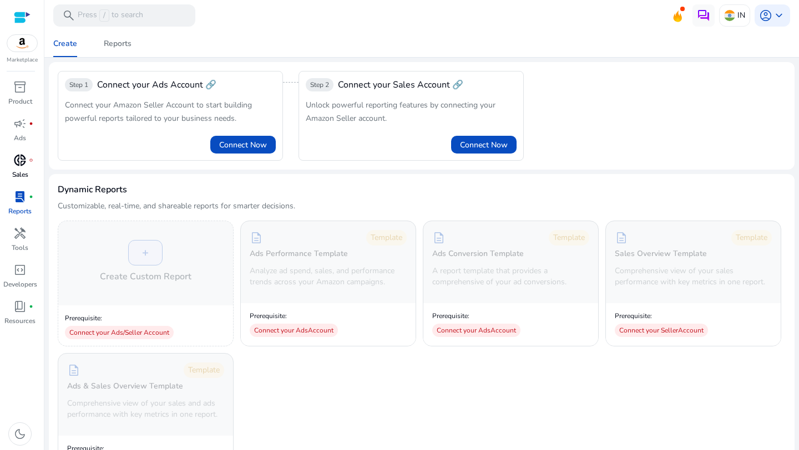
click at [11, 174] on link "donut_small fiber_manual_record Sales" at bounding box center [20, 169] width 40 height 37
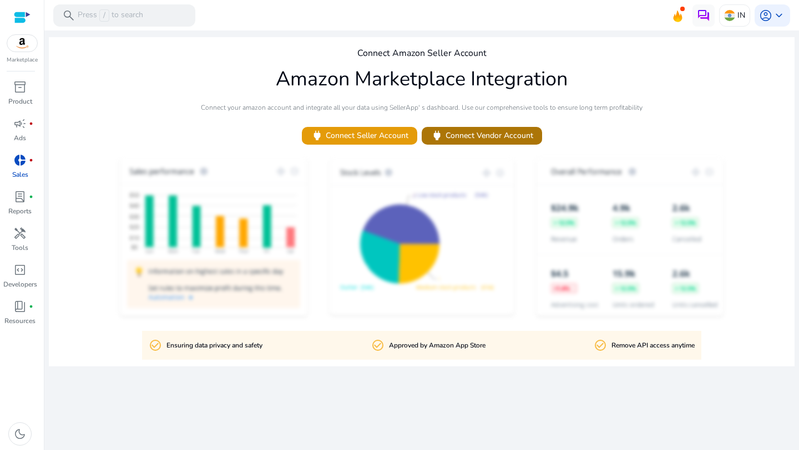
click at [447, 125] on span at bounding box center [482, 136] width 120 height 27
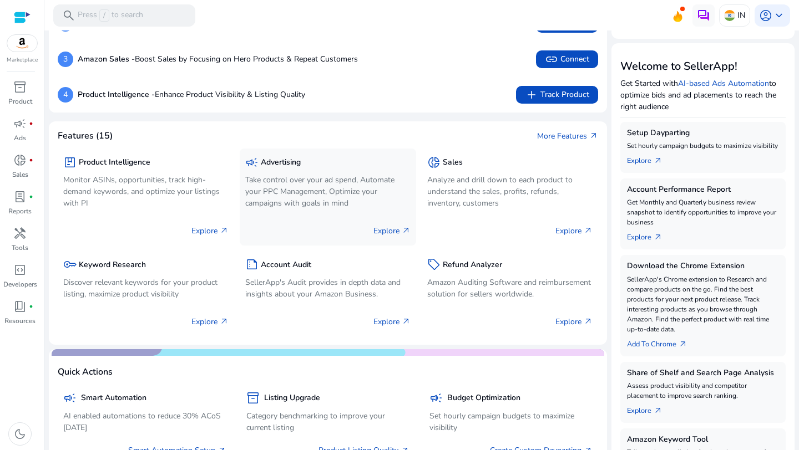
scroll to position [112, 0]
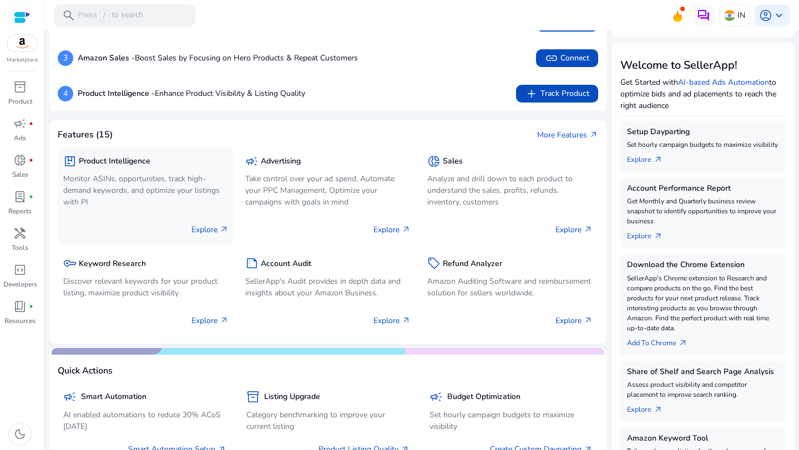
click at [130, 171] on div "package Product Intelligence Monitor ASINs, opportunities, track high-demand ke…" at bounding box center [145, 182] width 165 height 58
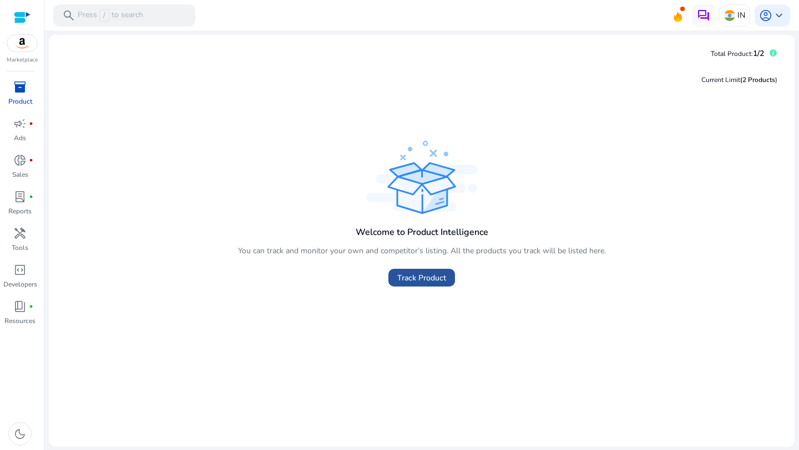
click at [433, 266] on span at bounding box center [421, 278] width 67 height 27
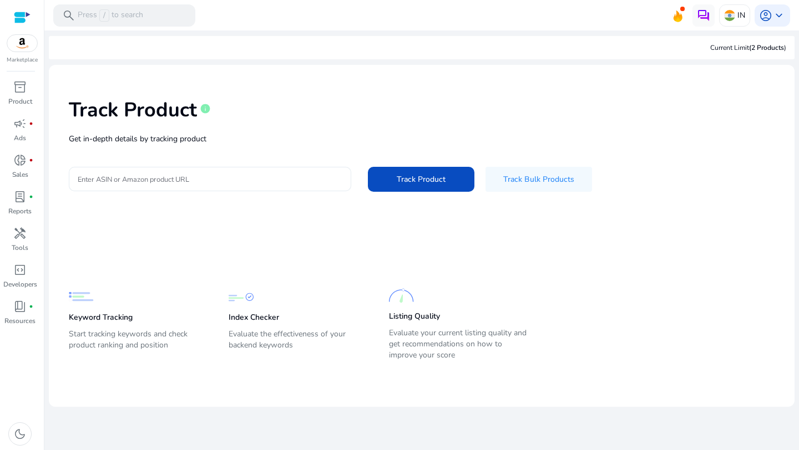
click at [281, 169] on div at bounding box center [210, 179] width 265 height 24
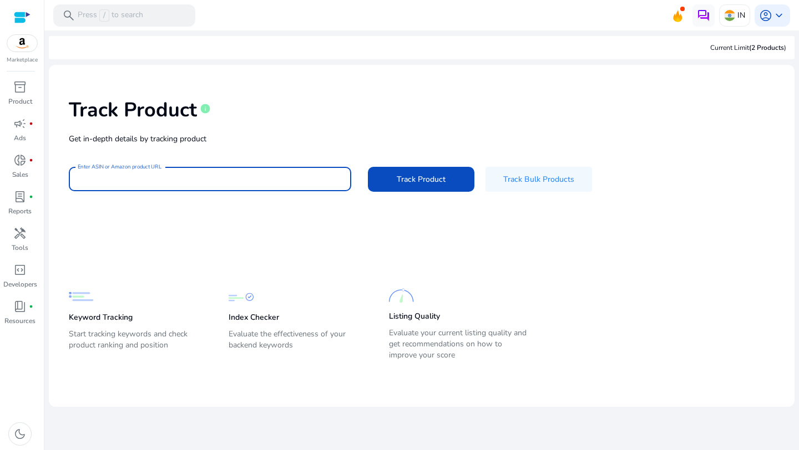
paste input "**********"
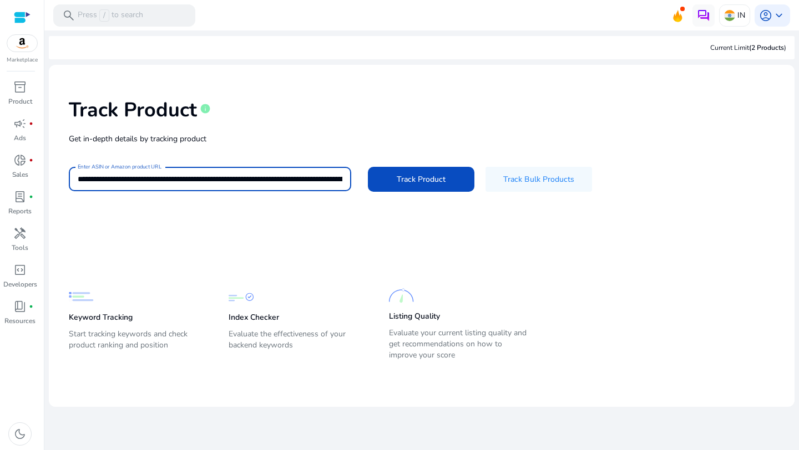
scroll to position [0, 2256]
type input "**********"
click at [368, 167] on button "Track Product" at bounding box center [421, 179] width 107 height 25
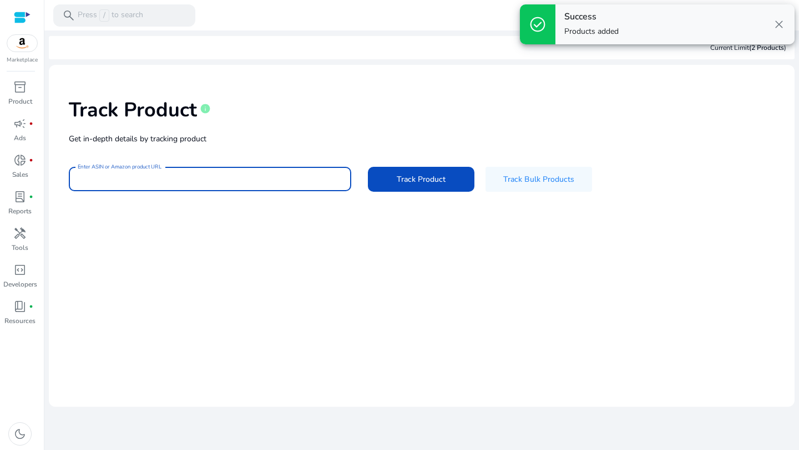
scroll to position [0, 0]
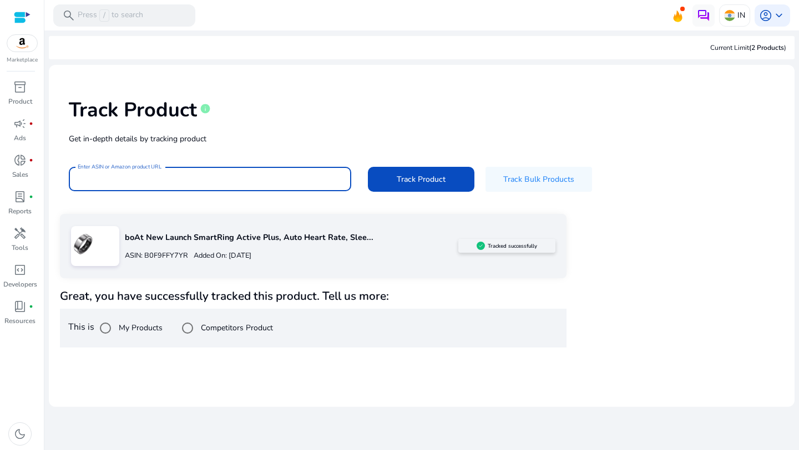
paste input "**********"
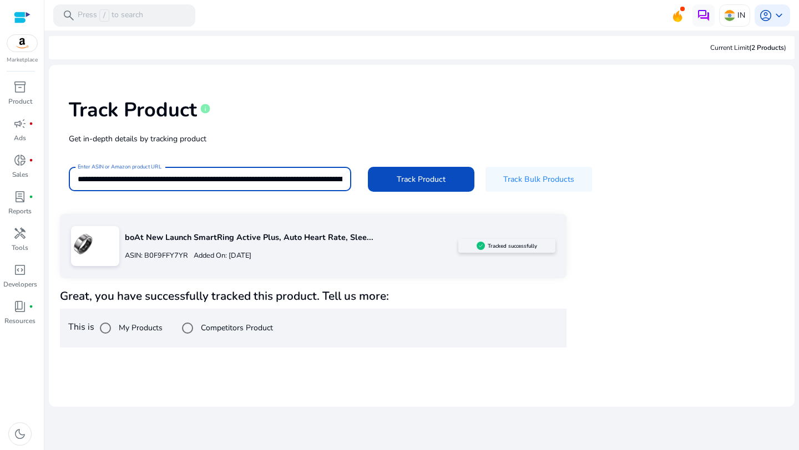
scroll to position [0, 2635]
type input "**********"
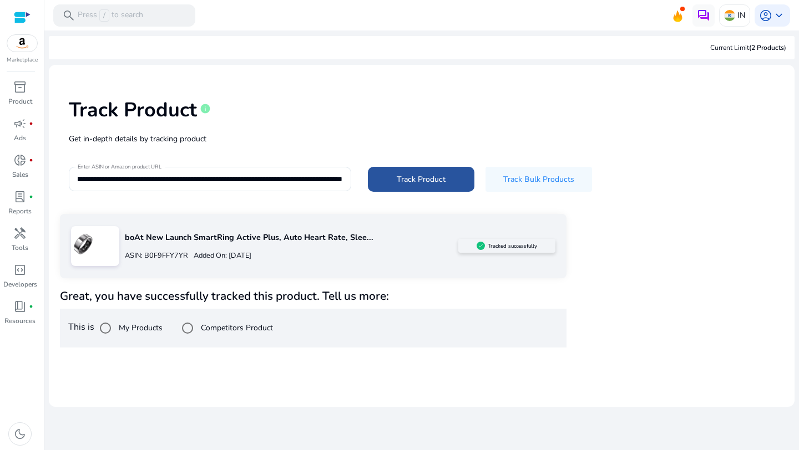
scroll to position [0, 0]
click at [402, 185] on span at bounding box center [421, 179] width 107 height 27
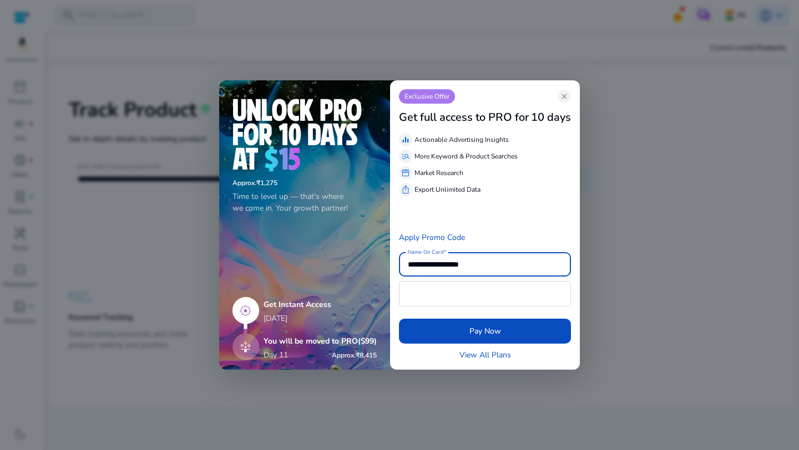
click at [559, 100] on div "Exclusive Offer close" at bounding box center [485, 96] width 172 height 14
click at [564, 98] on span "close" at bounding box center [564, 96] width 9 height 9
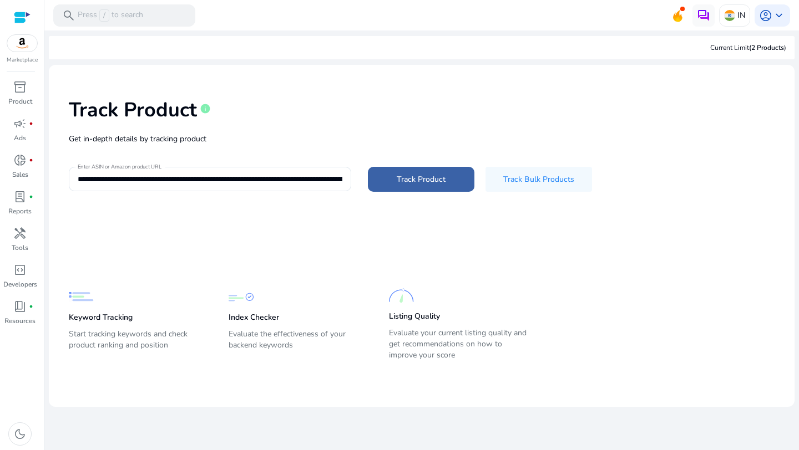
click at [430, 180] on span "Track Product" at bounding box center [421, 180] width 49 height 12
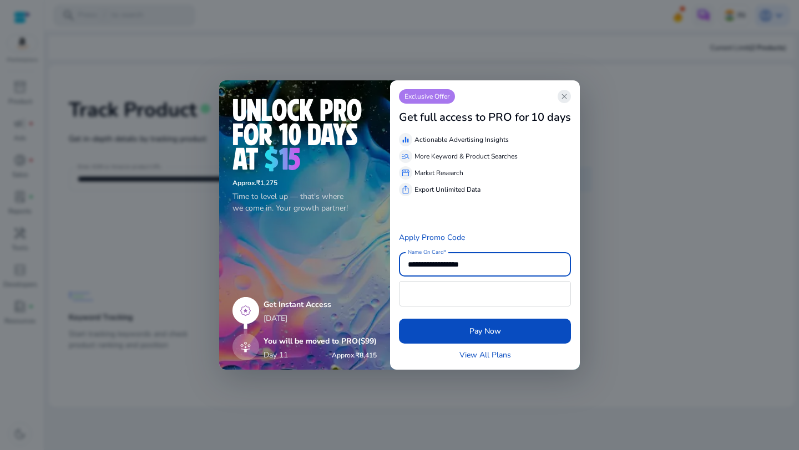
click at [569, 98] on span "close" at bounding box center [564, 96] width 9 height 9
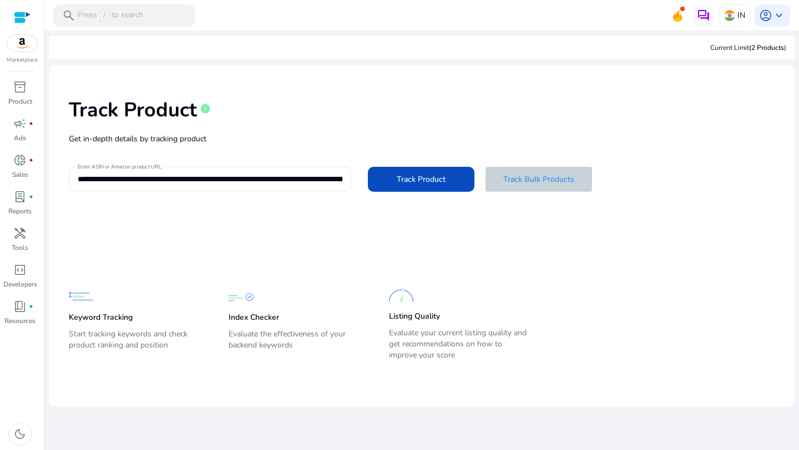
click at [522, 188] on span at bounding box center [538, 179] width 107 height 27
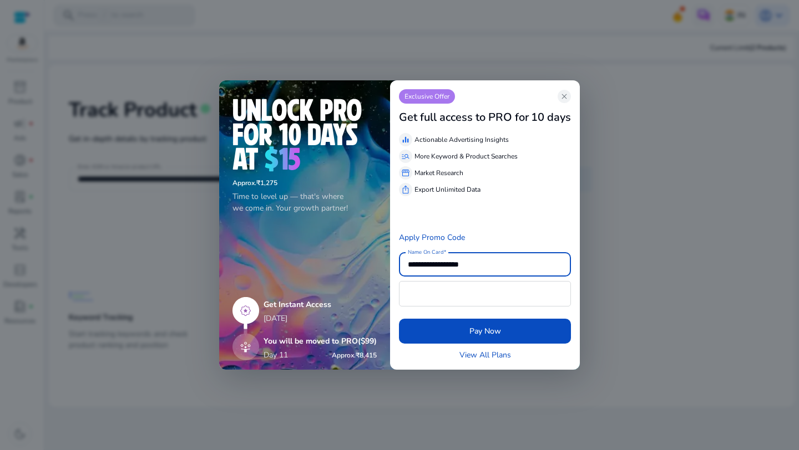
click at [565, 105] on div "Get full access to PRO for 10 days" at bounding box center [485, 116] width 172 height 25
click at [565, 101] on span "close" at bounding box center [564, 96] width 9 height 9
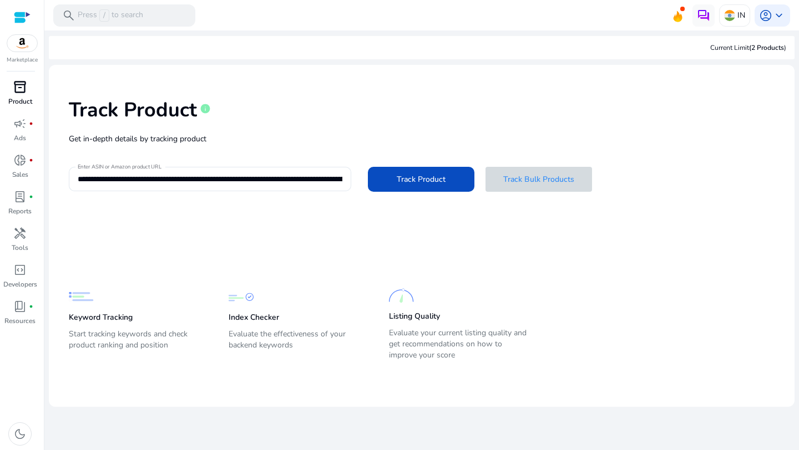
click at [20, 92] on span "inventory_2" at bounding box center [19, 86] width 13 height 13
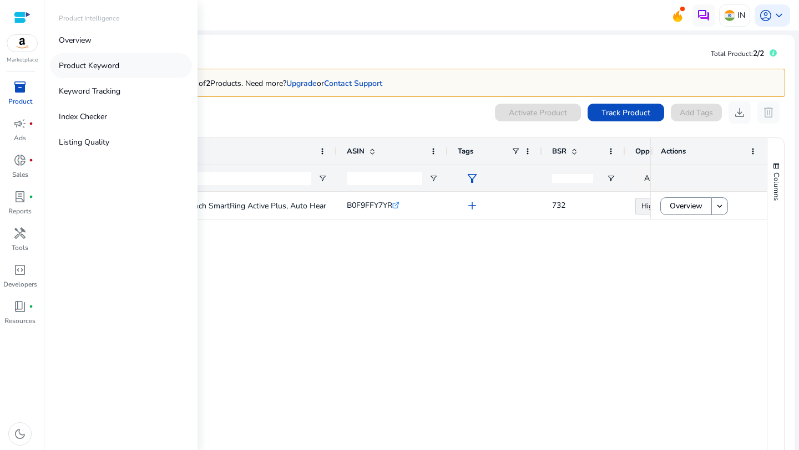
click at [72, 68] on p "Product Keyword" at bounding box center [89, 66] width 60 height 12
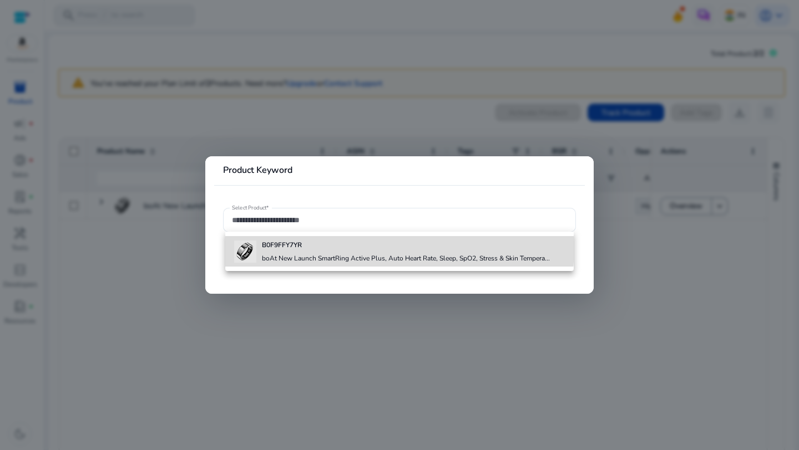
click at [271, 244] on b "B0F9FFY7YR" at bounding box center [282, 245] width 40 height 9
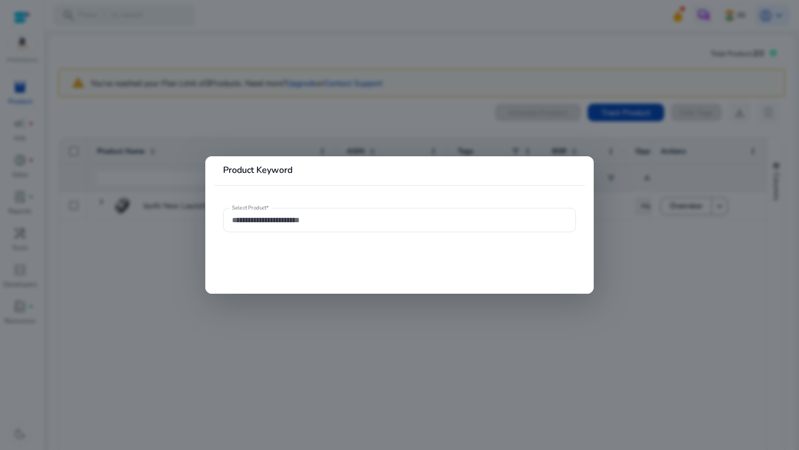
type input "**********"
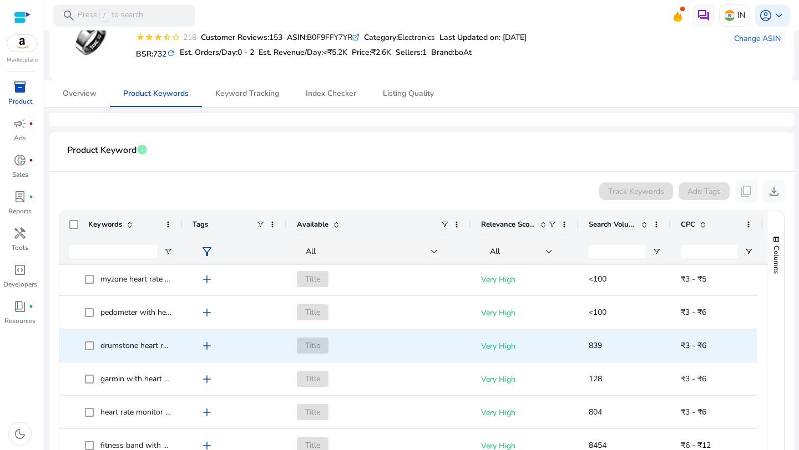
scroll to position [200, 0]
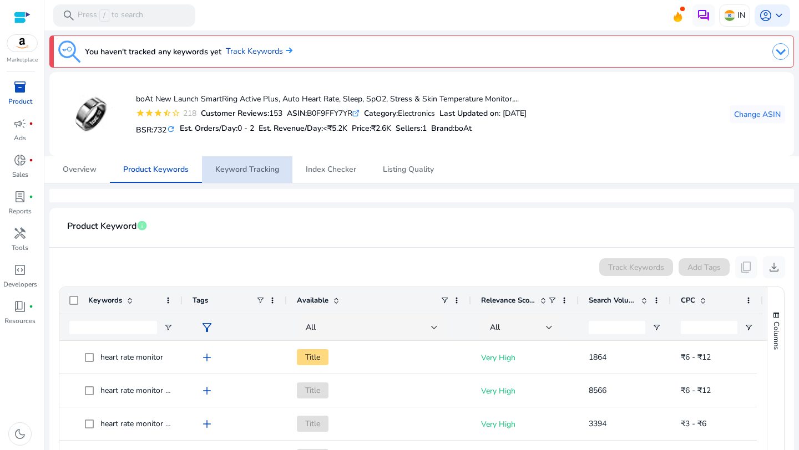
click at [221, 175] on span "Keyword Tracking" at bounding box center [247, 169] width 64 height 27
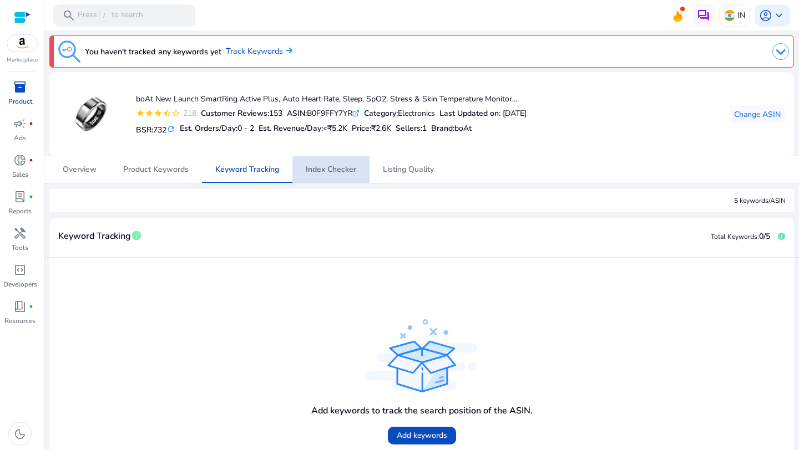
click at [323, 174] on span "Index Checker" at bounding box center [331, 170] width 50 height 8
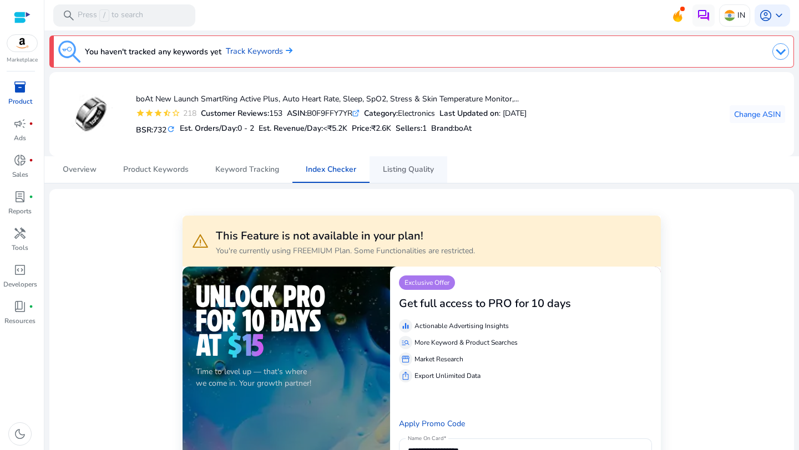
click at [378, 174] on link "Listing Quality" at bounding box center [408, 169] width 78 height 27
click at [29, 97] on p "Product" at bounding box center [20, 102] width 24 height 10
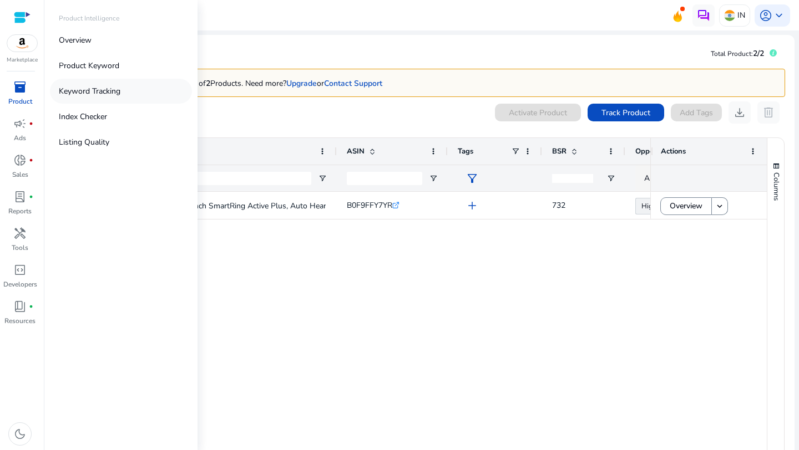
click at [100, 95] on p "Keyword Tracking" at bounding box center [90, 91] width 62 height 12
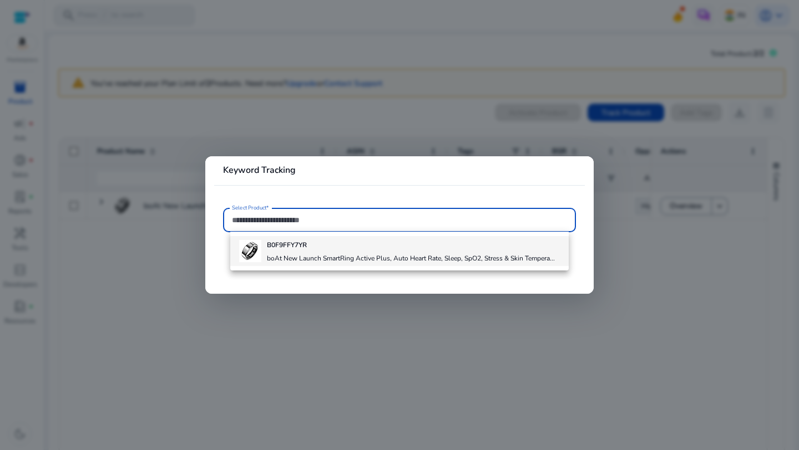
click at [267, 247] on b "B0F9FFY7YR" at bounding box center [287, 245] width 40 height 9
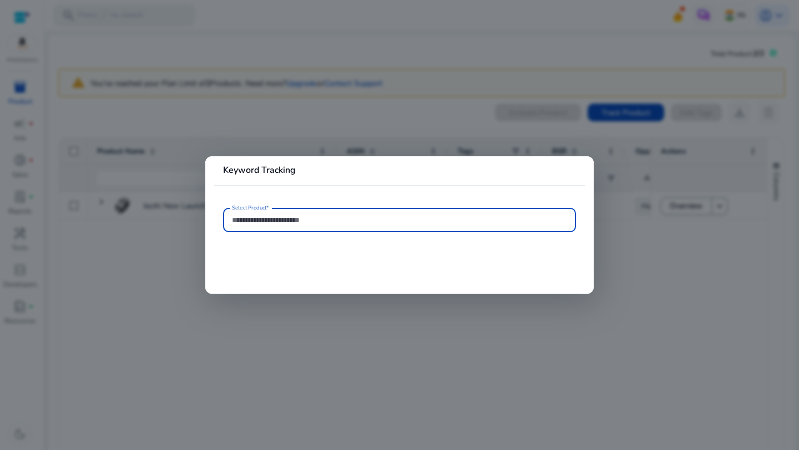
type input "**********"
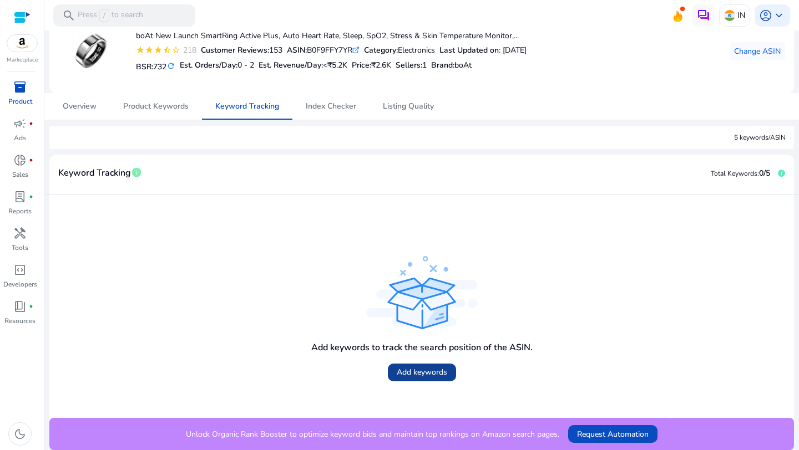
click at [390, 366] on span at bounding box center [422, 373] width 68 height 27
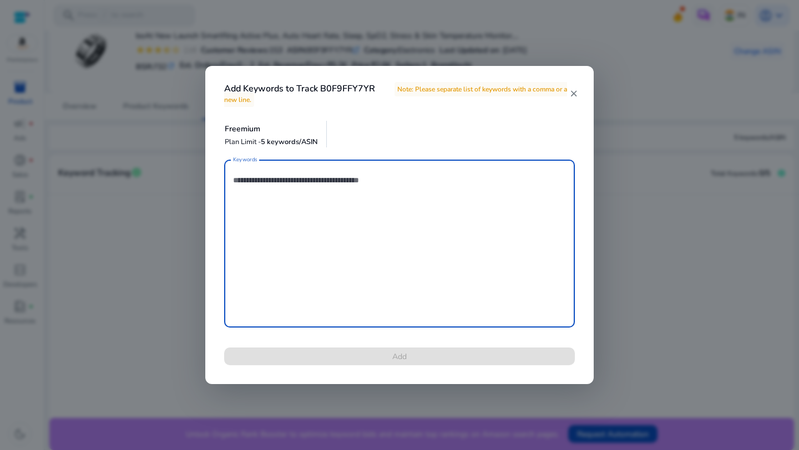
click at [568, 97] on h4 "Add Keywords to Track B0F9FFY7YR Note: Please separate list of keywords with a …" at bounding box center [396, 94] width 345 height 21
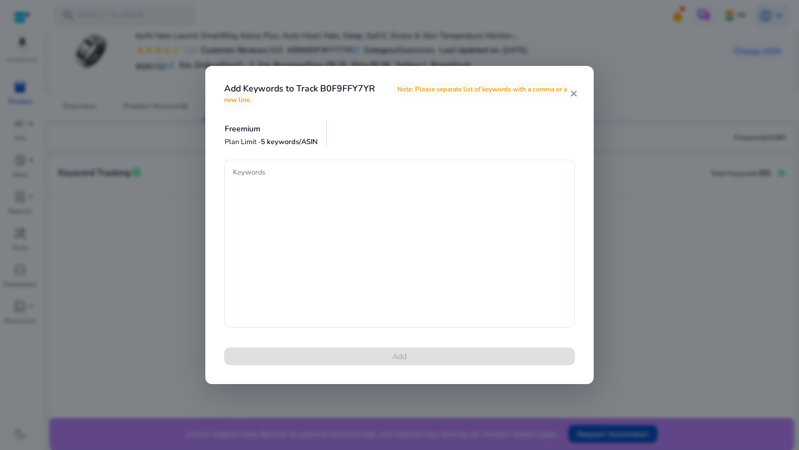
click at [570, 97] on mat-icon "close" at bounding box center [573, 94] width 9 height 10
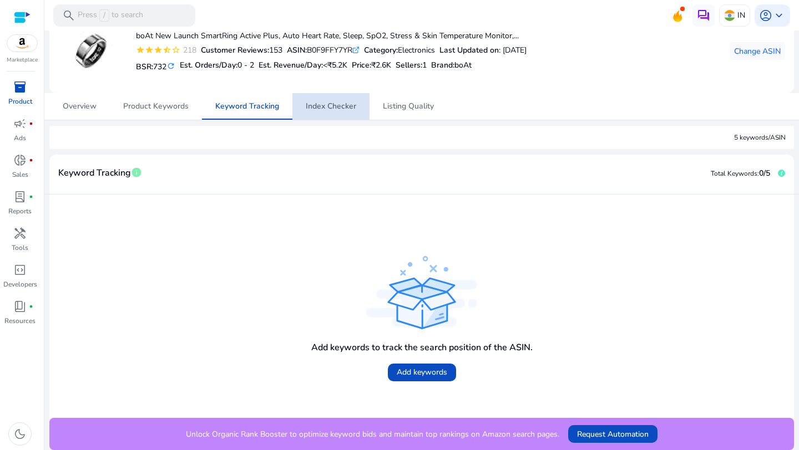
click at [336, 97] on span "Index Checker" at bounding box center [331, 106] width 50 height 27
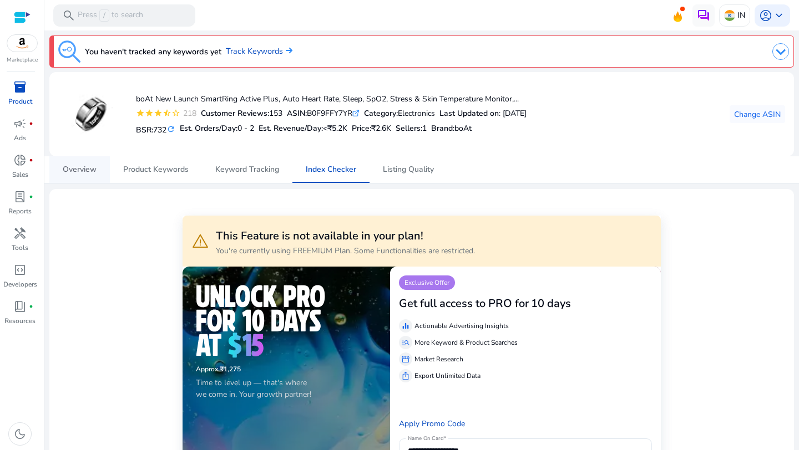
click at [76, 171] on span "Overview" at bounding box center [80, 170] width 34 height 8
